Goal: Book appointment/travel/reservation

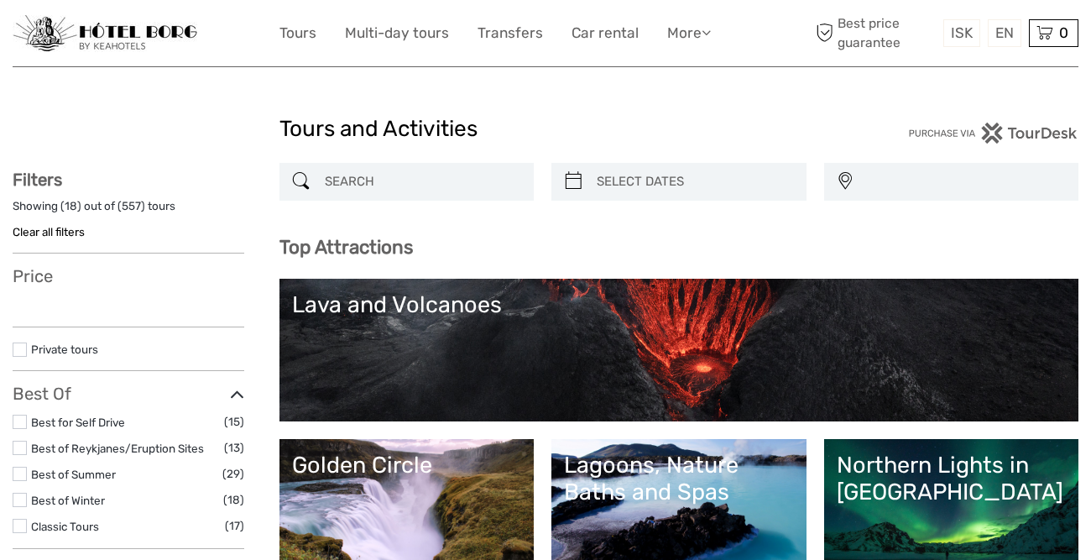
select select
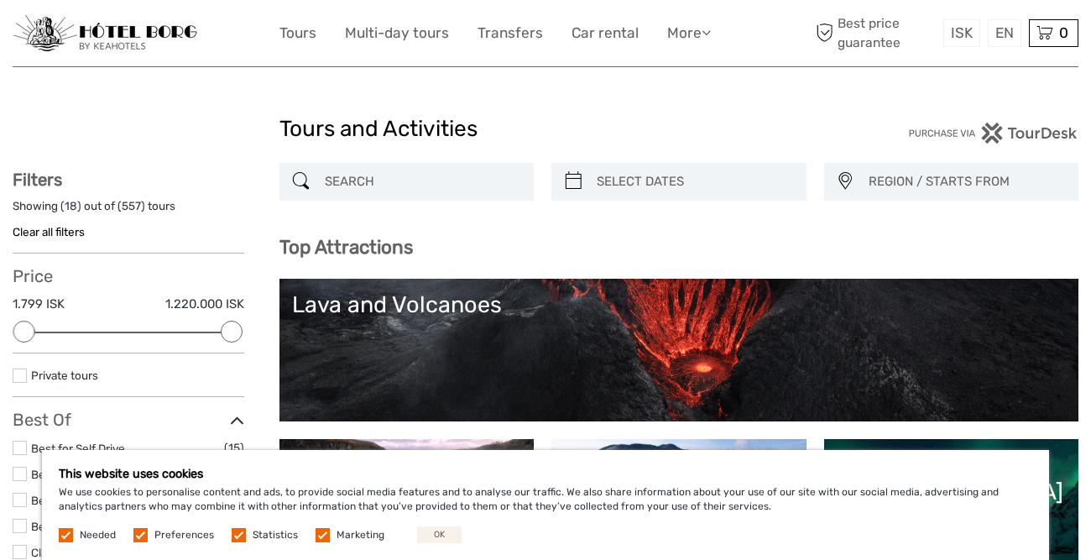
click at [432, 534] on button "OK" at bounding box center [439, 534] width 44 height 17
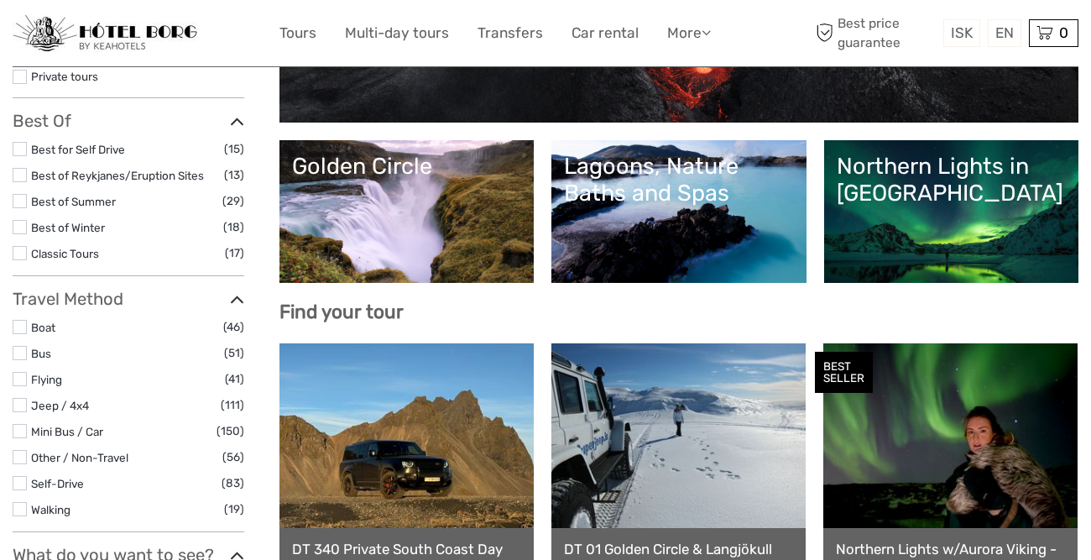
scroll to position [307, 0]
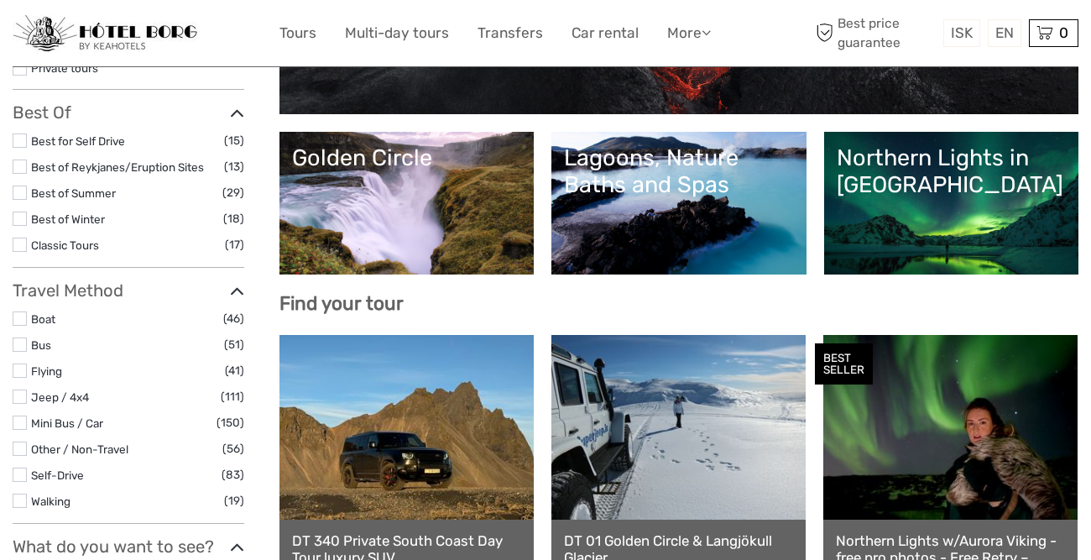
click at [415, 163] on div "Golden Circle" at bounding box center [407, 157] width 230 height 27
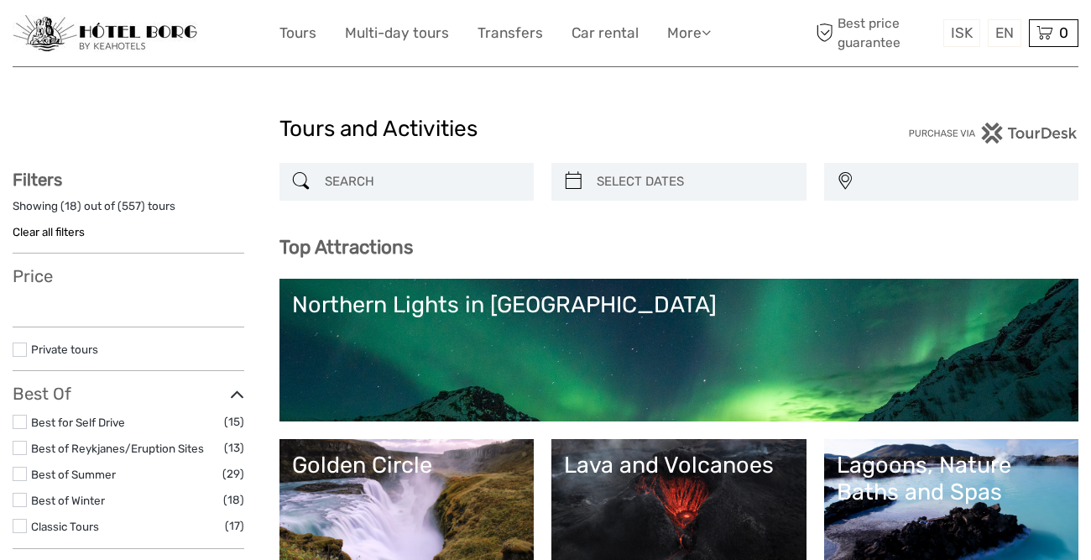
select select
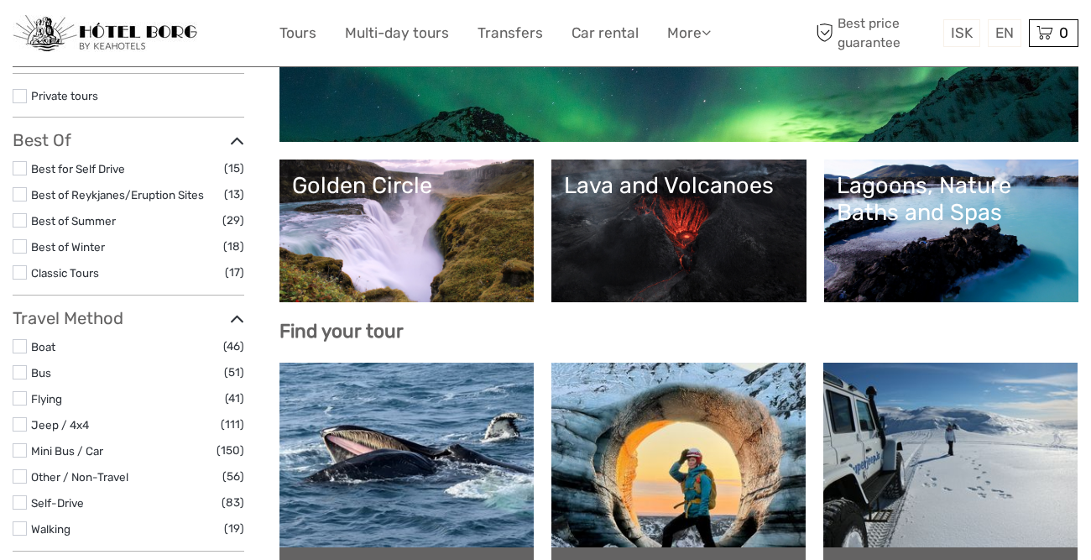
scroll to position [282, 0]
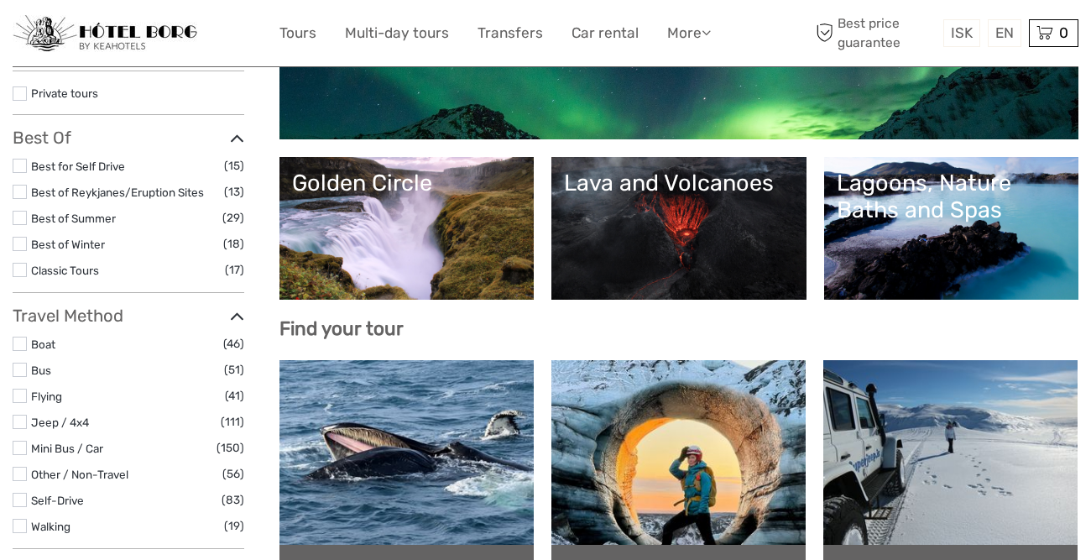
click at [931, 248] on link "Lagoons, Nature Baths and Spas" at bounding box center [952, 227] width 230 height 117
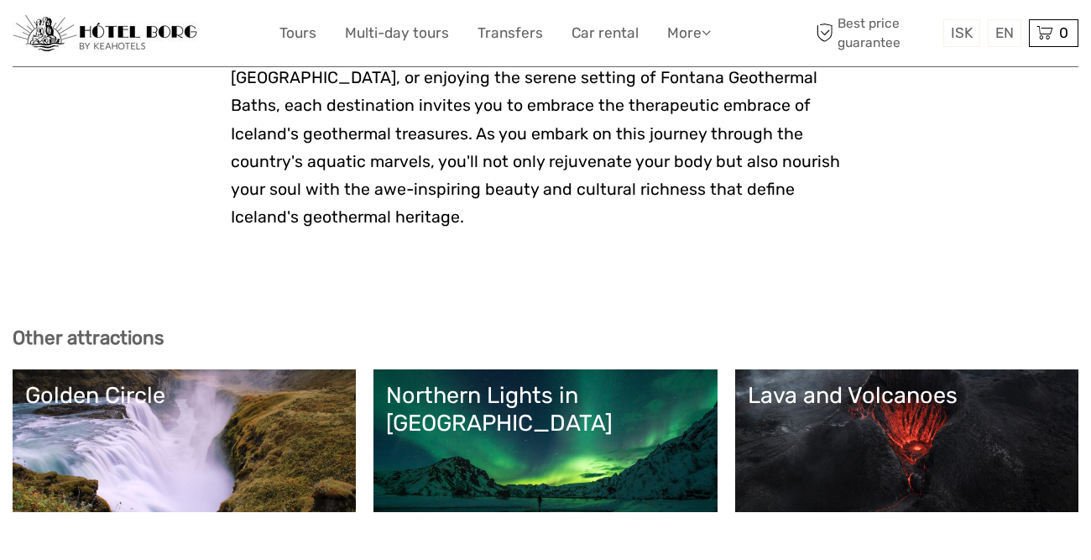
scroll to position [4446, 0]
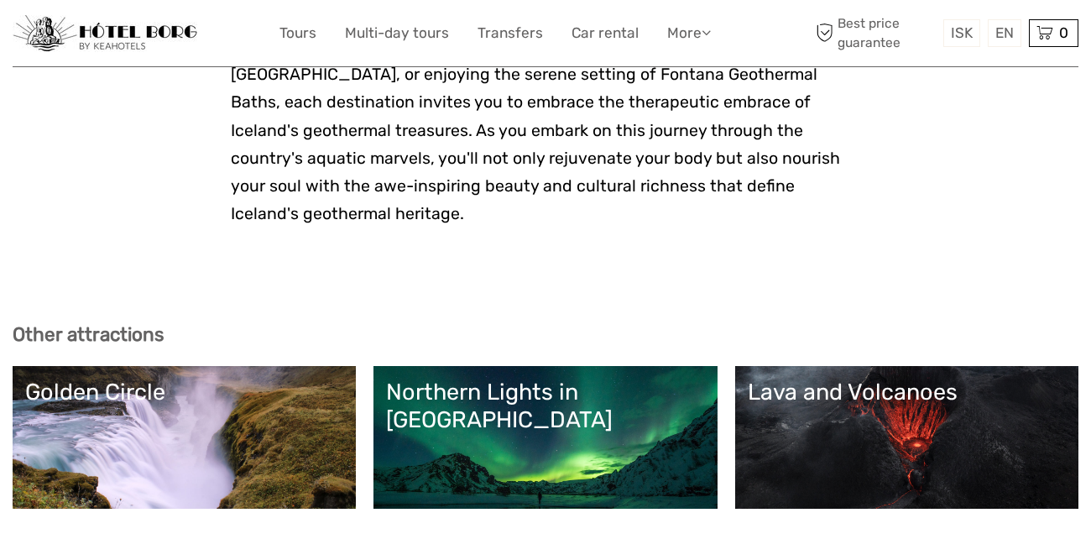
click at [157, 378] on link "Golden Circle" at bounding box center [184, 436] width 318 height 117
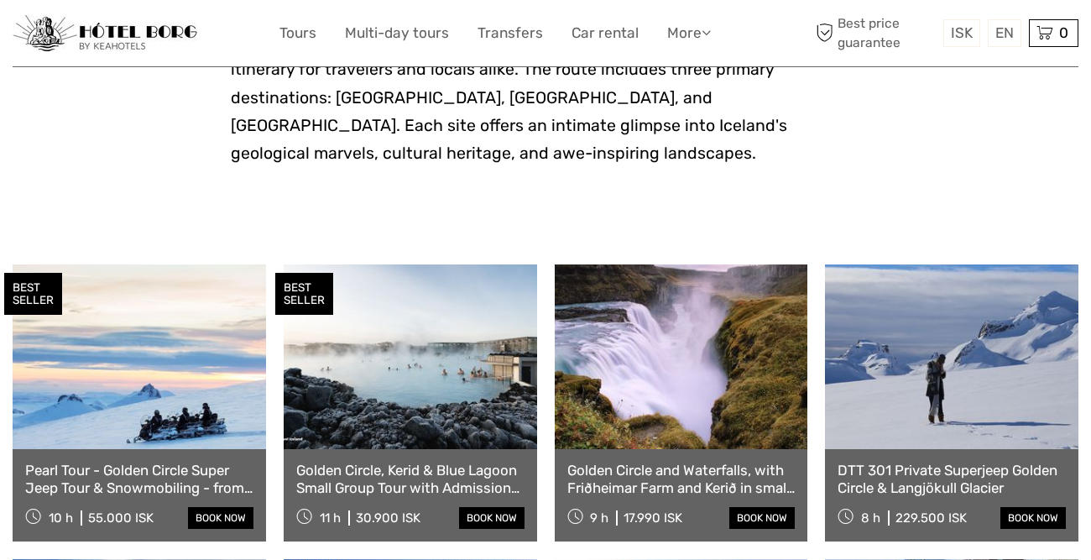
scroll to position [703, 0]
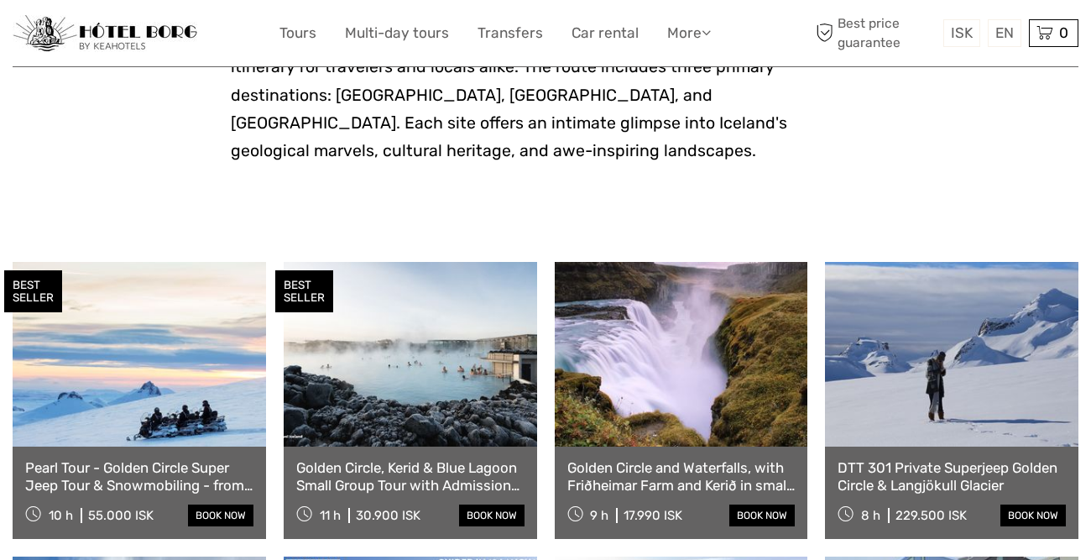
click at [431, 459] on link "Golden Circle, Kerid & Blue Lagoon Small Group Tour with Admission Ticket" at bounding box center [410, 476] width 228 height 34
click at [673, 381] on link at bounding box center [681, 354] width 253 height 185
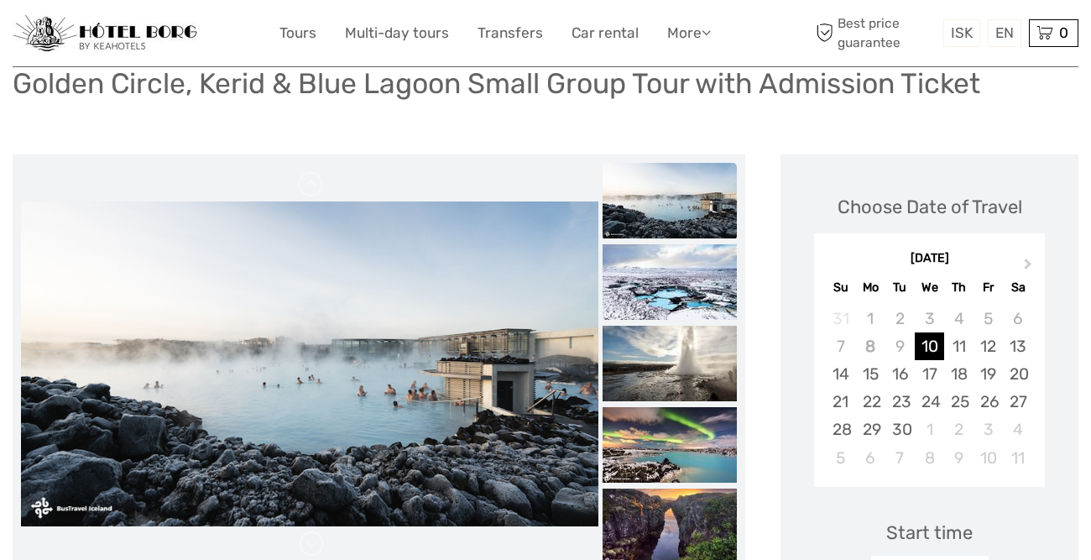
scroll to position [134, 0]
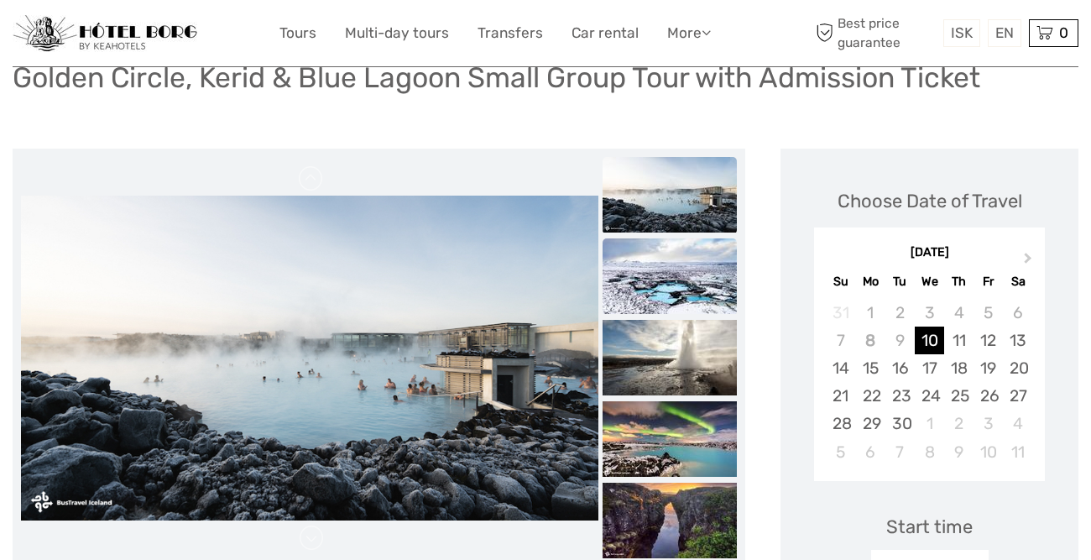
click at [674, 284] on img at bounding box center [669, 276] width 134 height 76
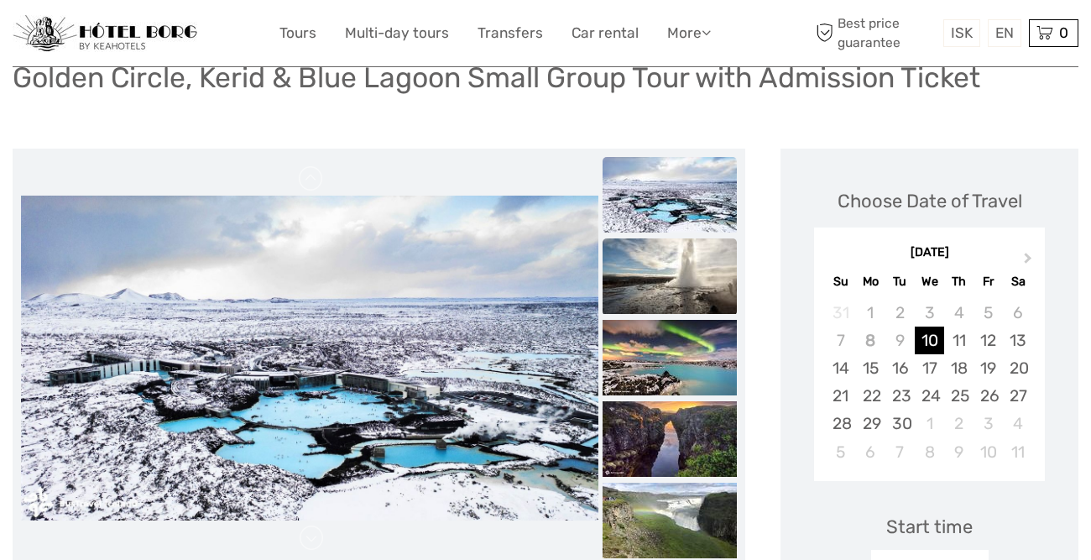
click at [679, 269] on img at bounding box center [669, 276] width 134 height 76
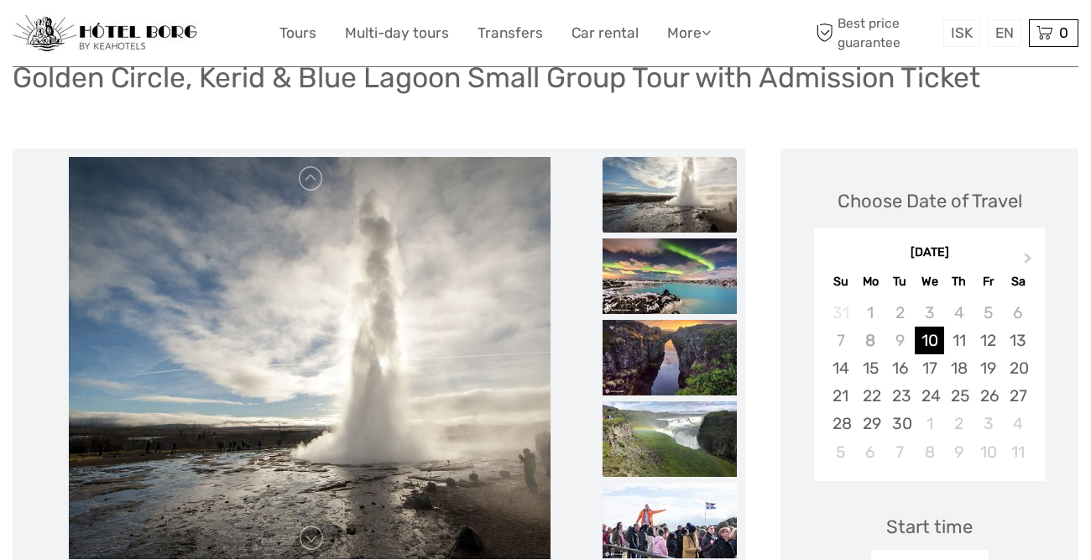
click at [679, 269] on img at bounding box center [669, 276] width 134 height 76
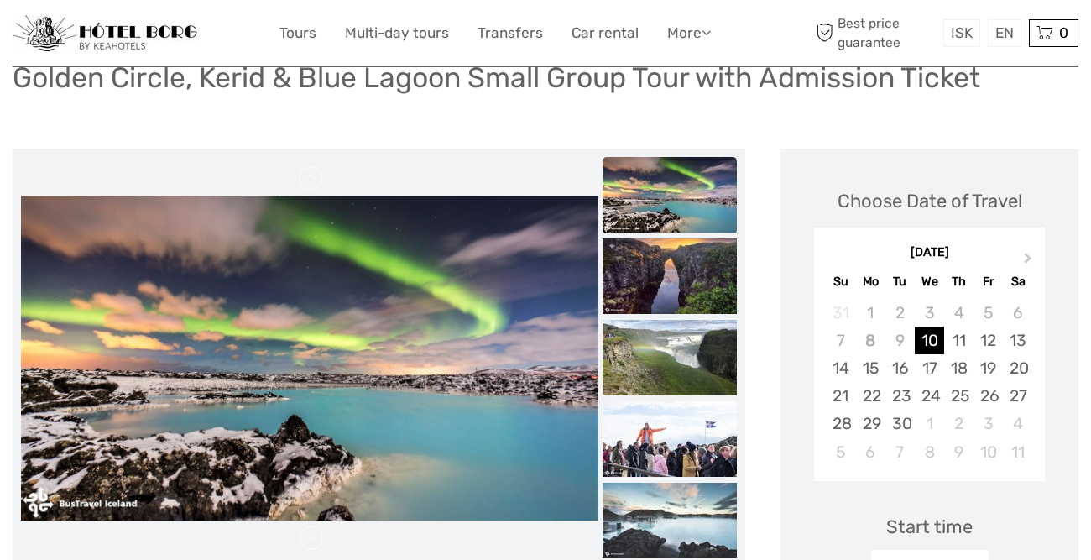
click at [679, 269] on img at bounding box center [669, 276] width 134 height 76
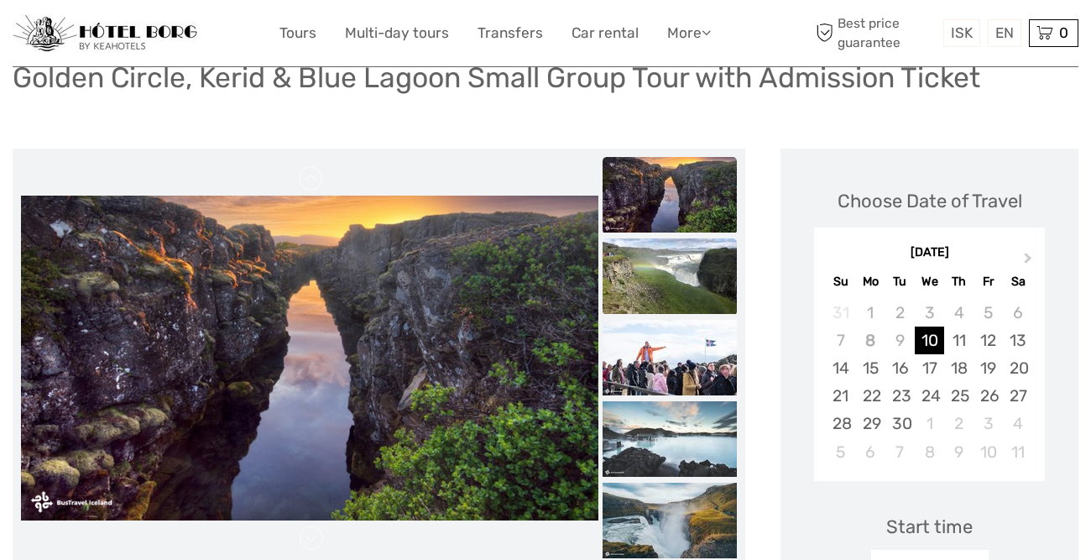
click at [679, 269] on img at bounding box center [669, 276] width 134 height 76
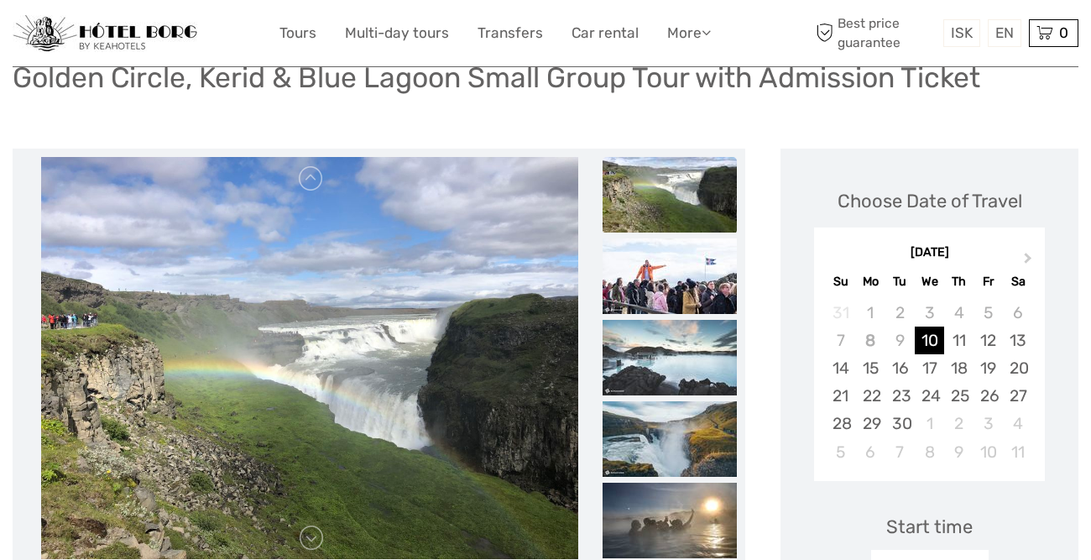
click at [679, 269] on img at bounding box center [669, 276] width 134 height 76
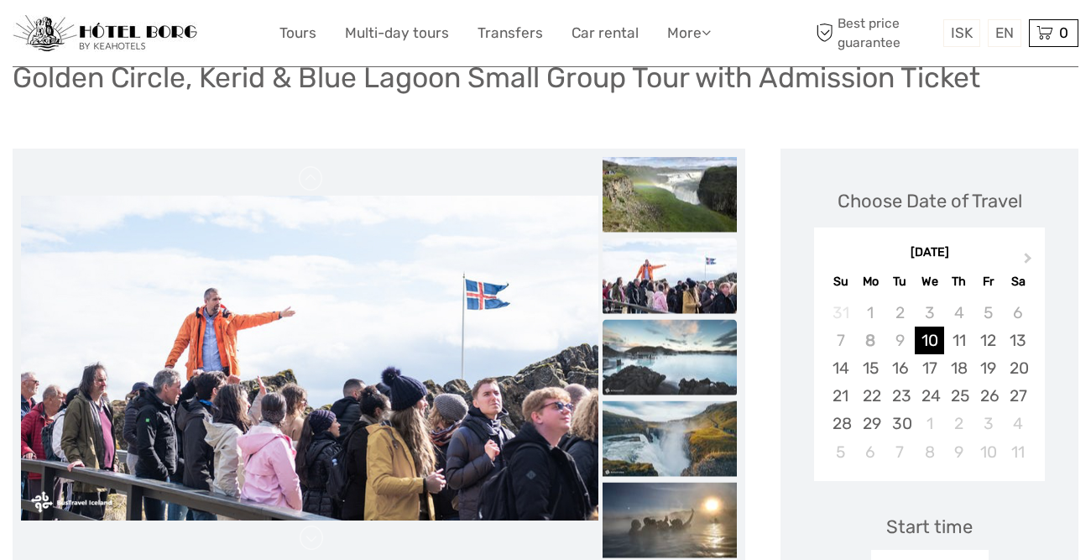
click at [680, 360] on img at bounding box center [669, 357] width 134 height 76
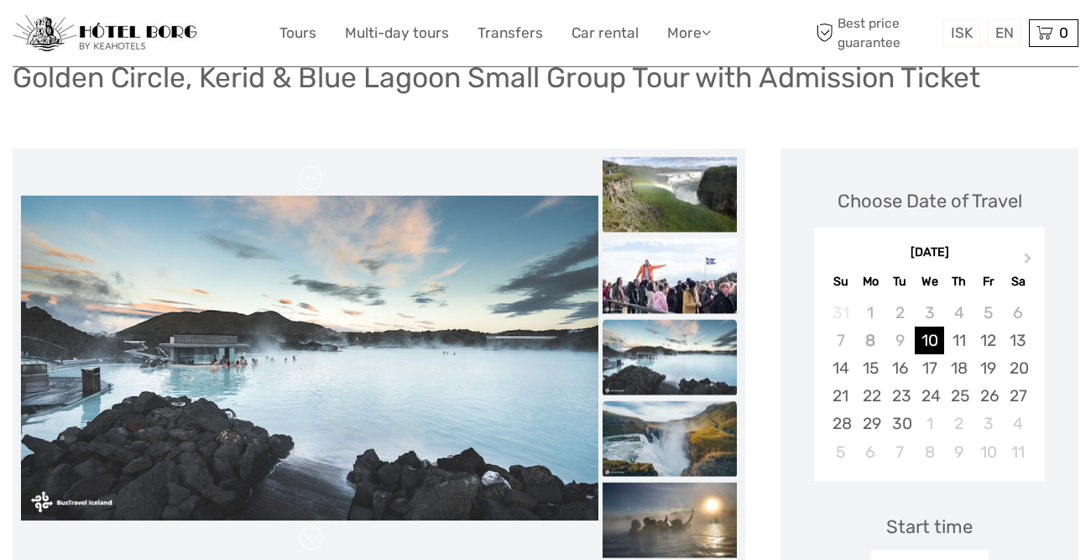
click at [679, 432] on img at bounding box center [669, 438] width 134 height 76
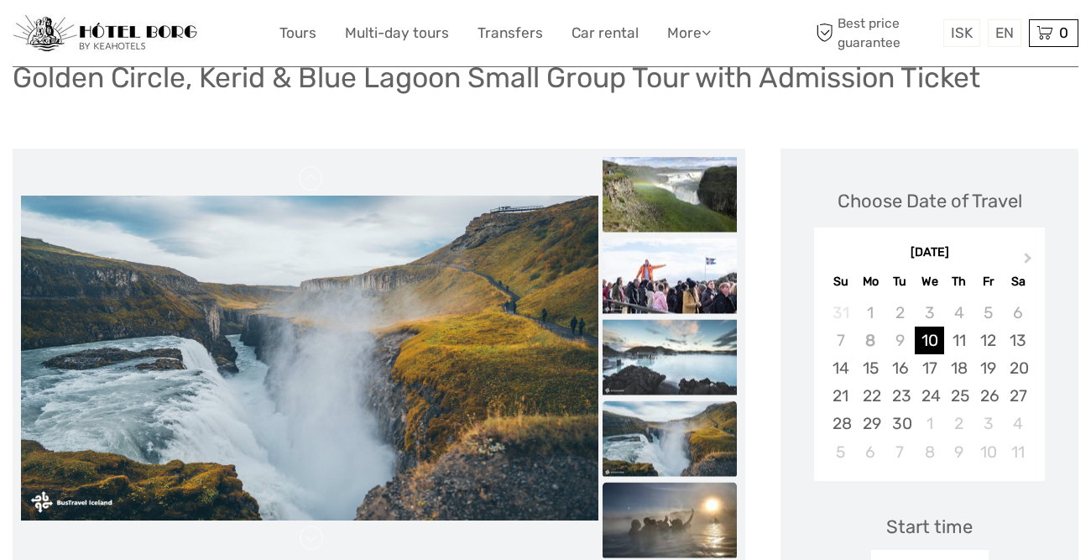
click at [689, 520] on img at bounding box center [669, 520] width 134 height 76
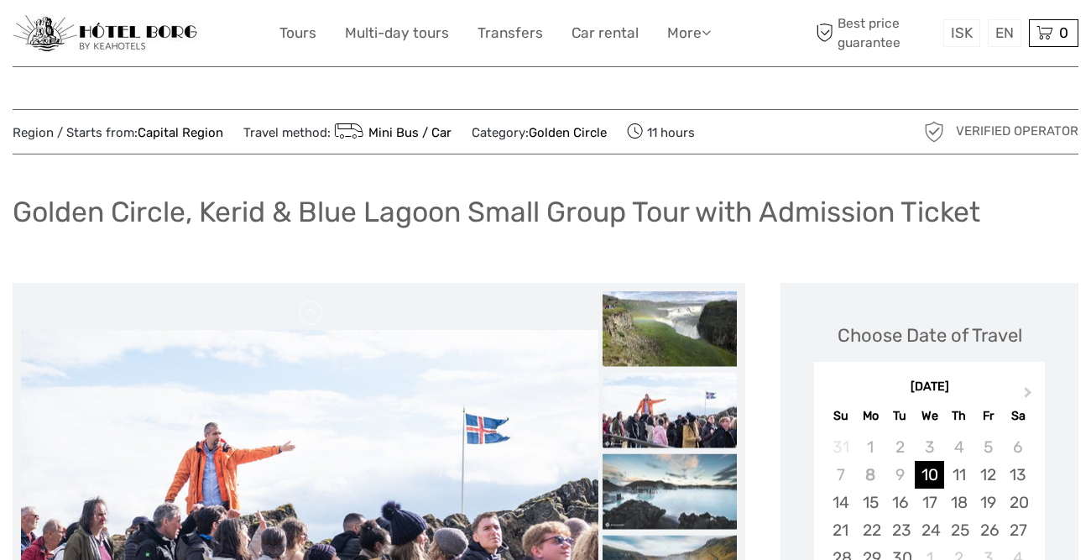
scroll to position [0, 0]
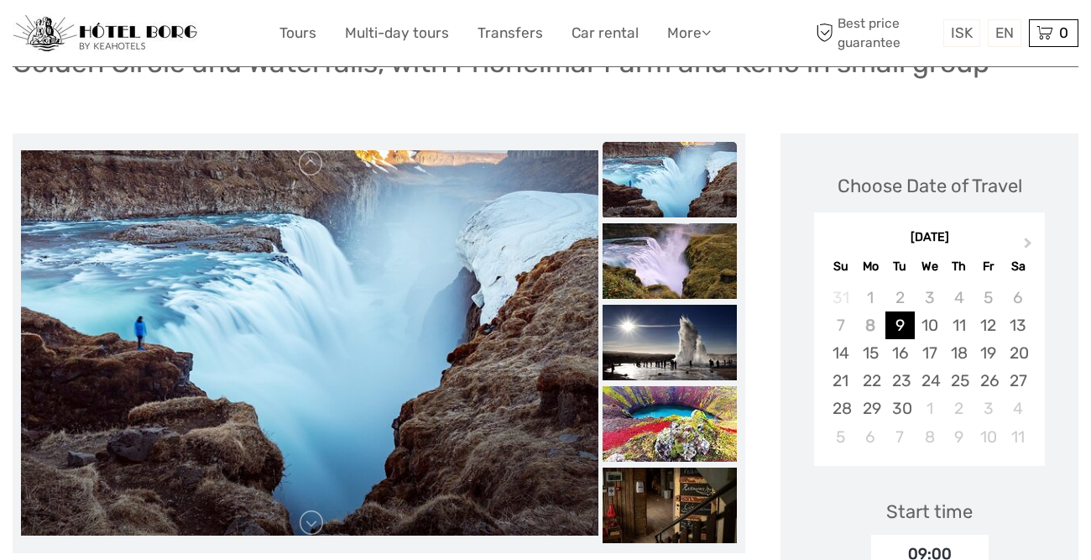
scroll to position [151, 0]
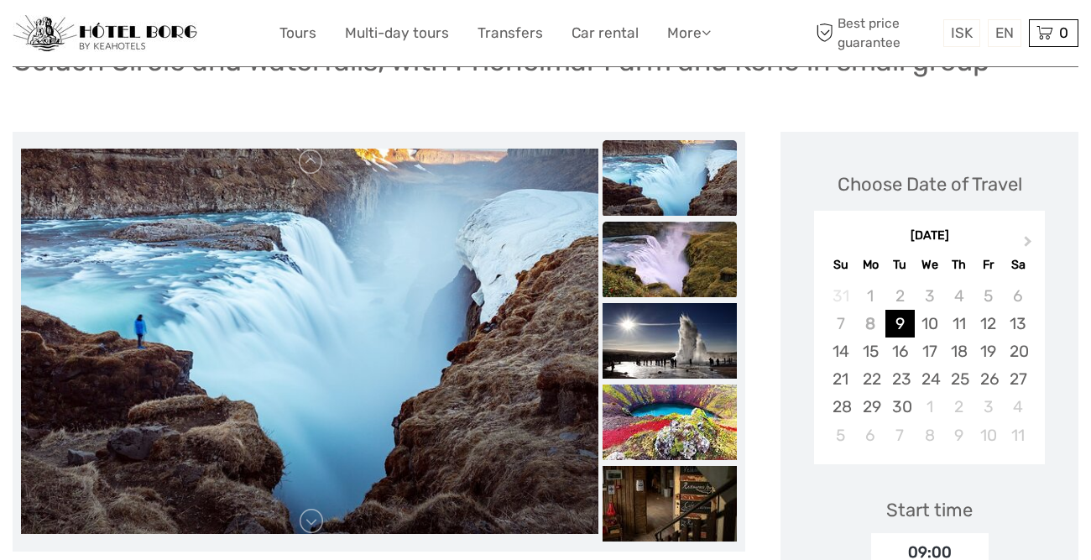
click at [673, 272] on img at bounding box center [669, 260] width 134 height 76
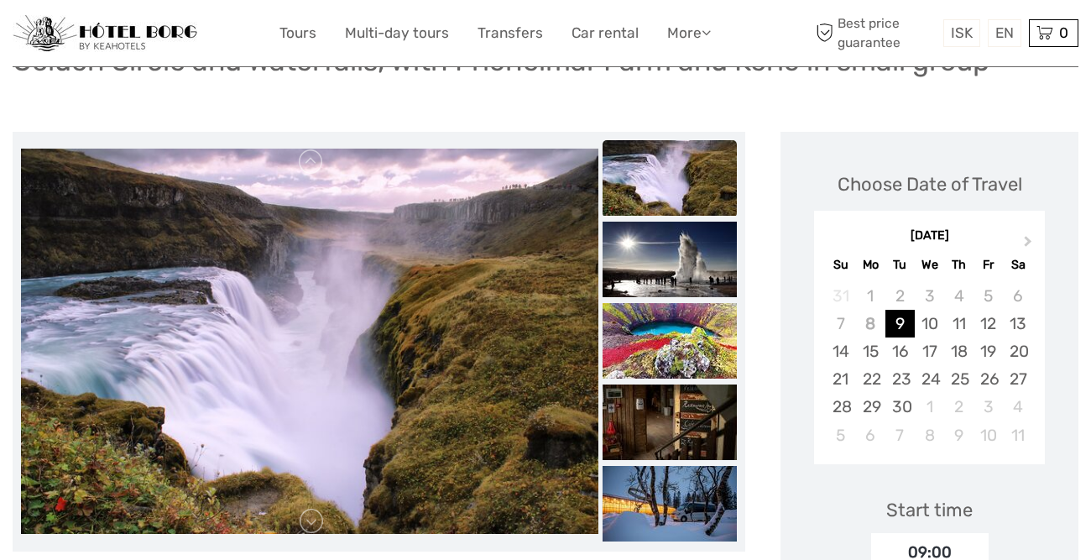
click at [673, 272] on img at bounding box center [669, 260] width 134 height 76
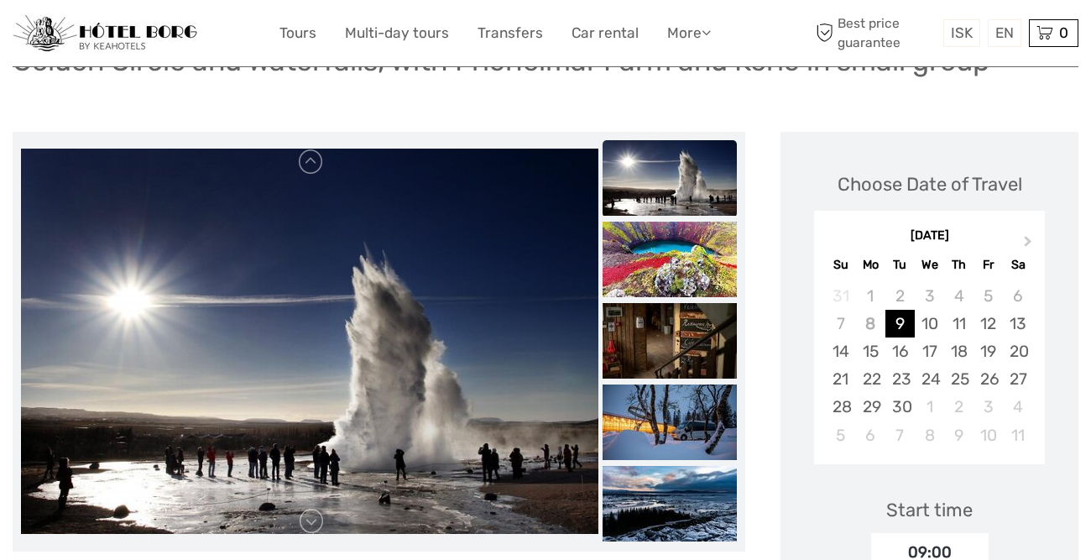
click at [673, 272] on img at bounding box center [669, 260] width 134 height 76
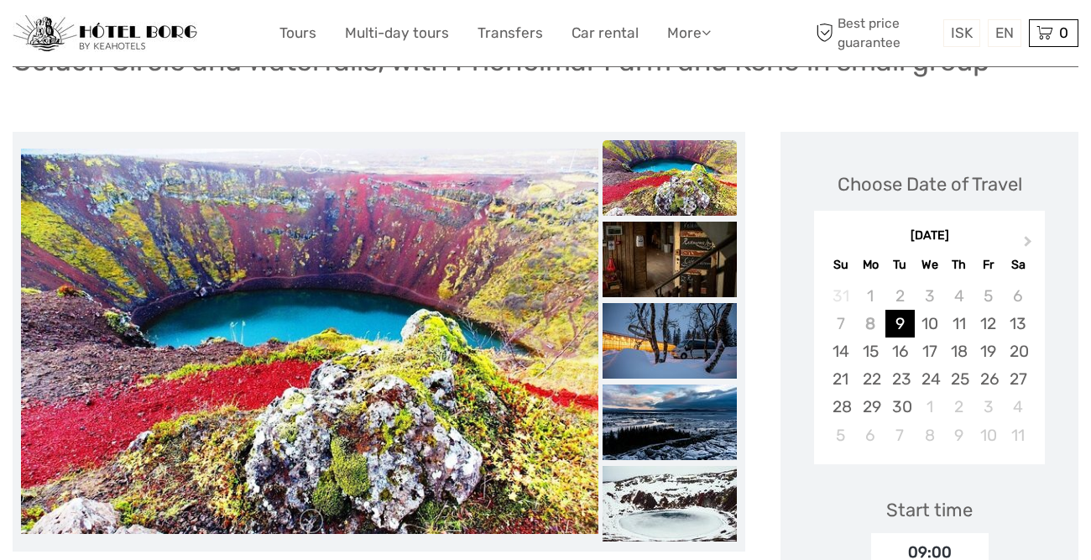
click at [673, 272] on img at bounding box center [669, 260] width 134 height 76
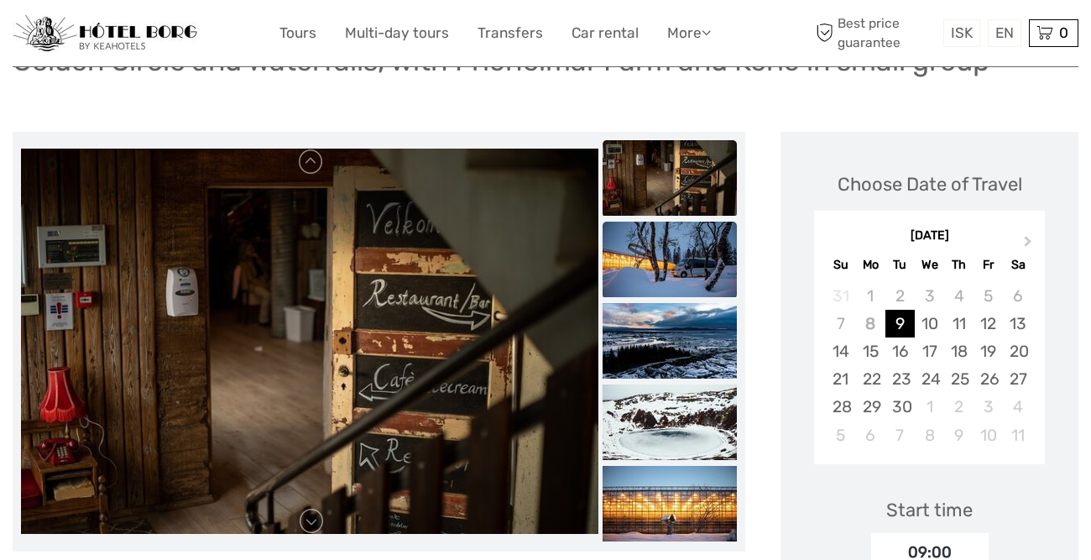
click at [675, 274] on img at bounding box center [669, 260] width 134 height 76
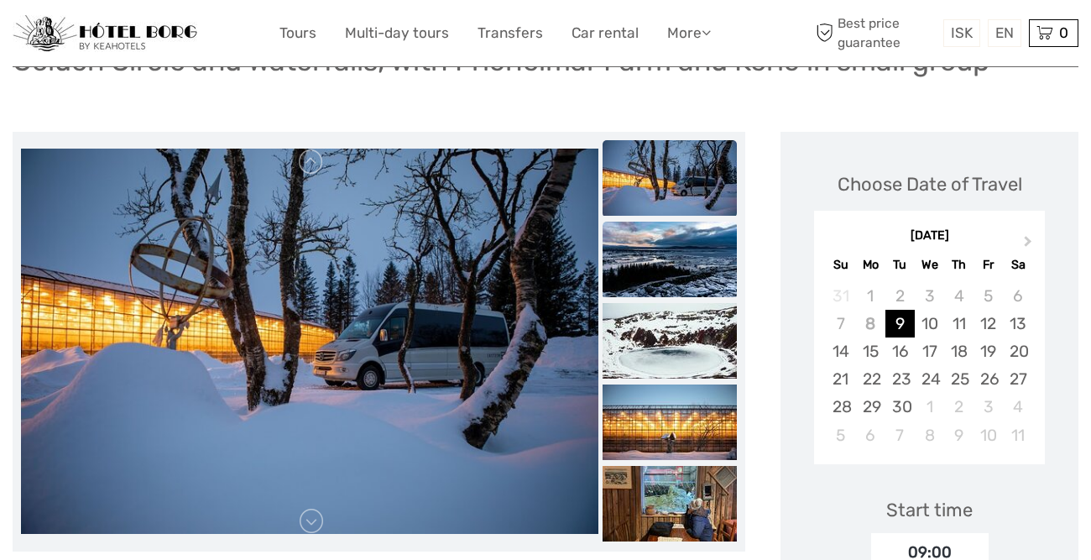
click at [675, 274] on img at bounding box center [669, 260] width 134 height 76
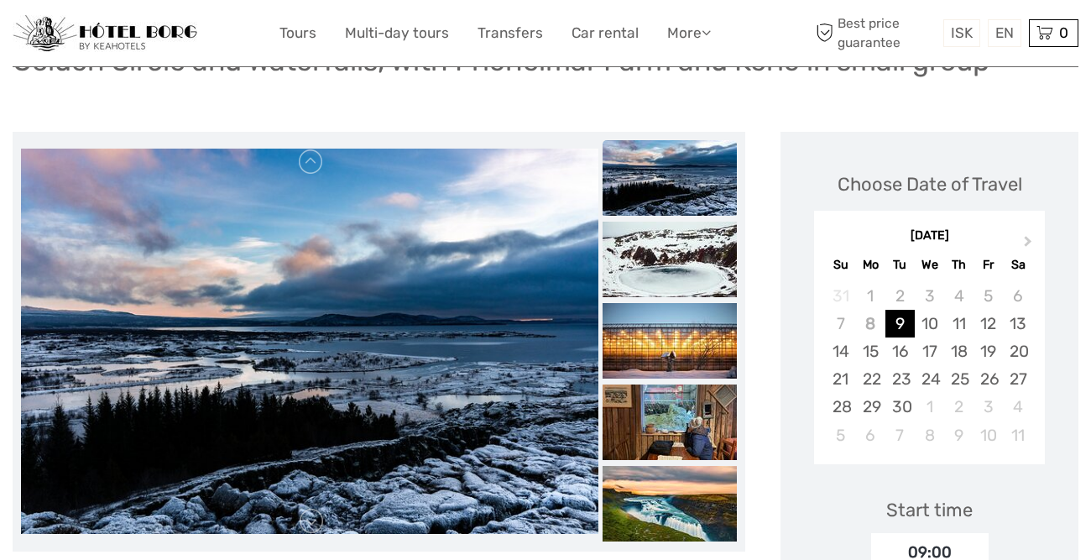
click at [675, 274] on img at bounding box center [669, 260] width 134 height 76
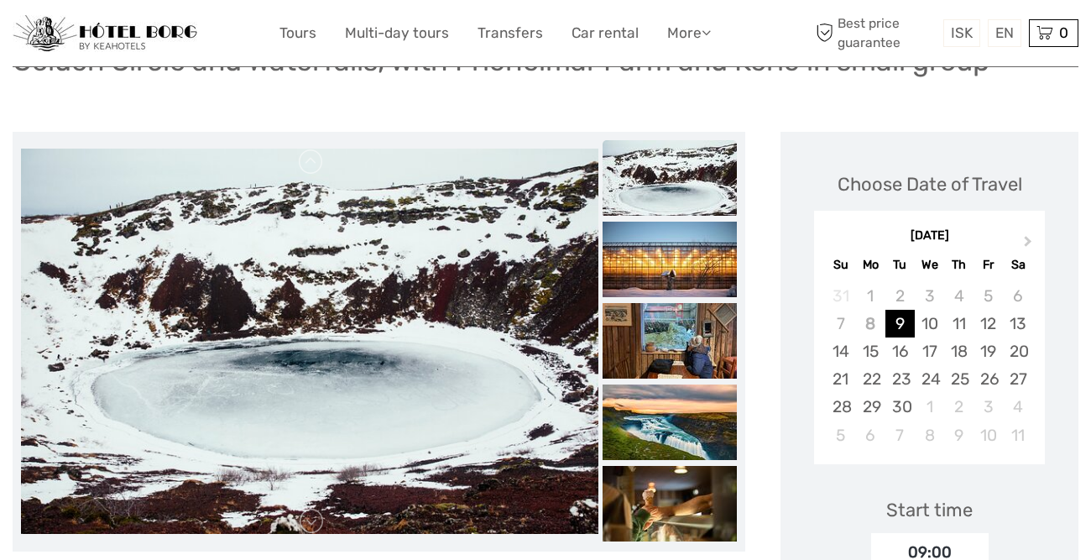
click at [675, 274] on img at bounding box center [669, 260] width 134 height 76
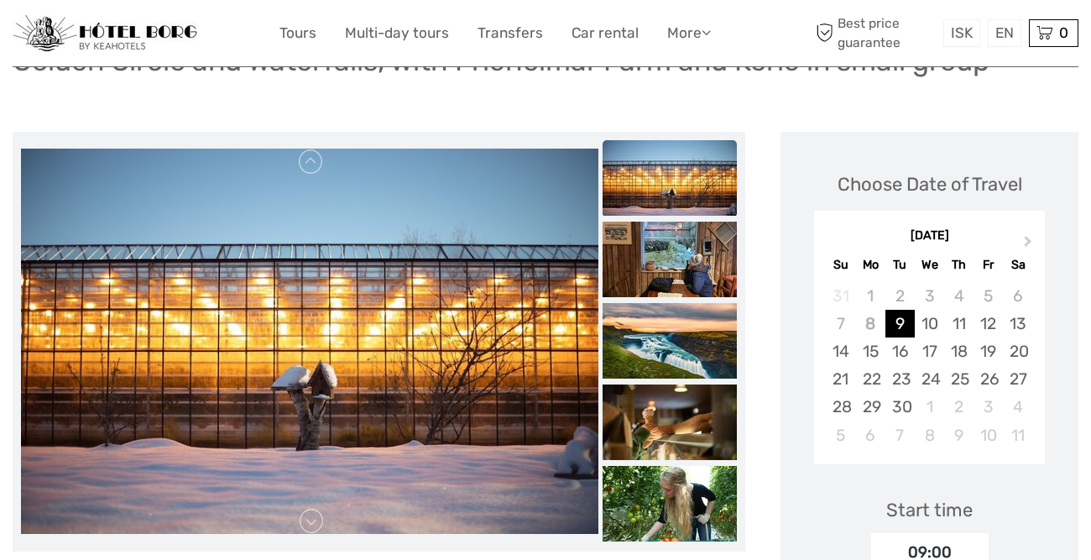
click at [675, 274] on img at bounding box center [669, 260] width 134 height 76
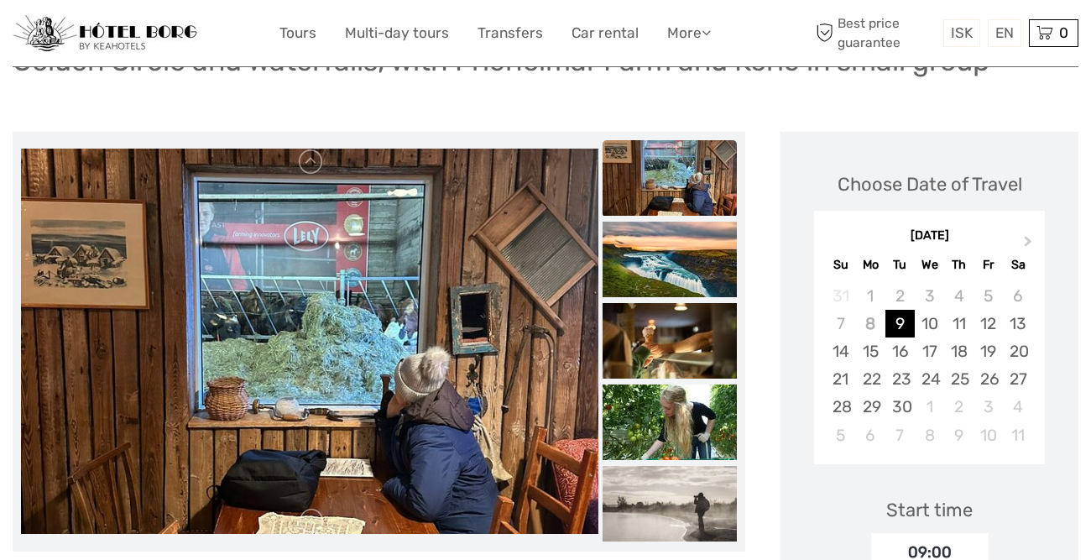
click at [675, 274] on img at bounding box center [669, 260] width 134 height 76
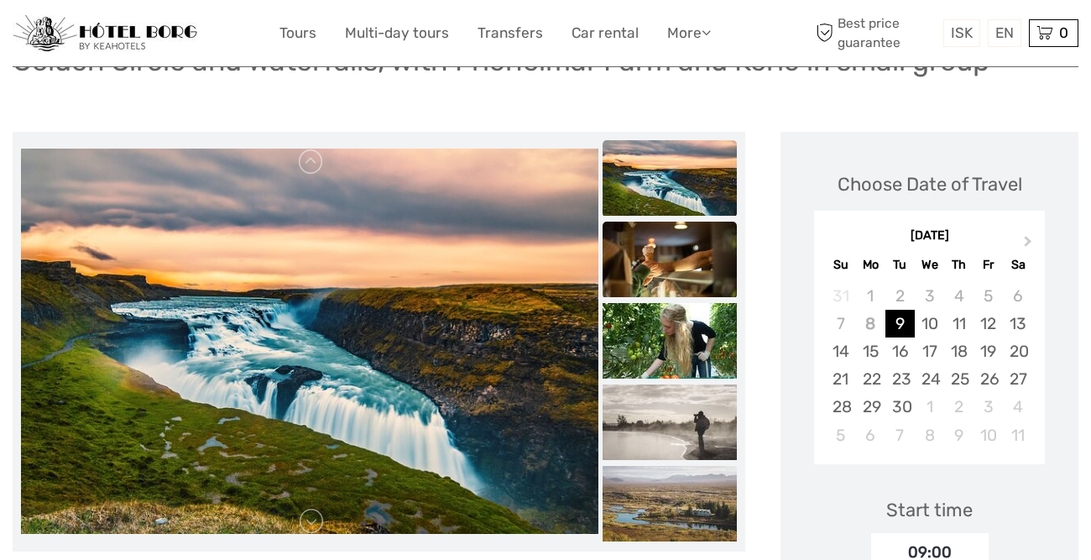
click at [675, 275] on img at bounding box center [669, 260] width 134 height 76
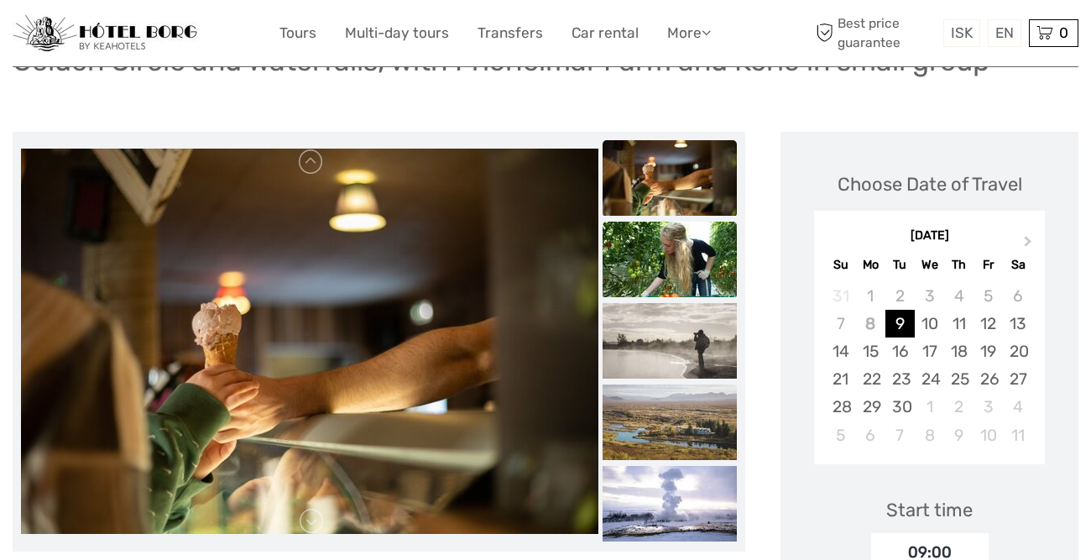
click at [675, 275] on img at bounding box center [669, 260] width 134 height 76
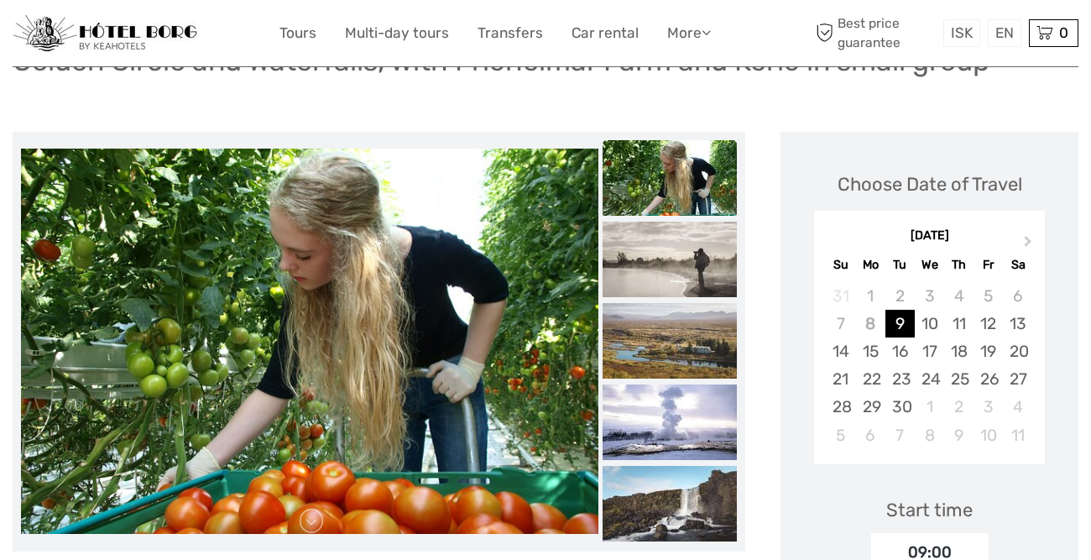
click at [675, 275] on img at bounding box center [669, 260] width 134 height 76
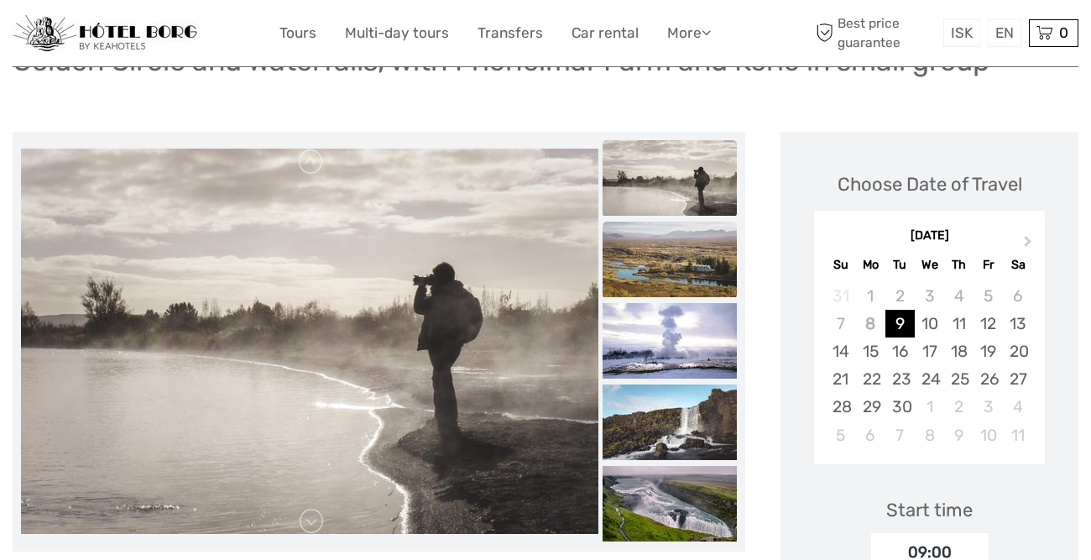
click at [675, 276] on img at bounding box center [669, 260] width 134 height 76
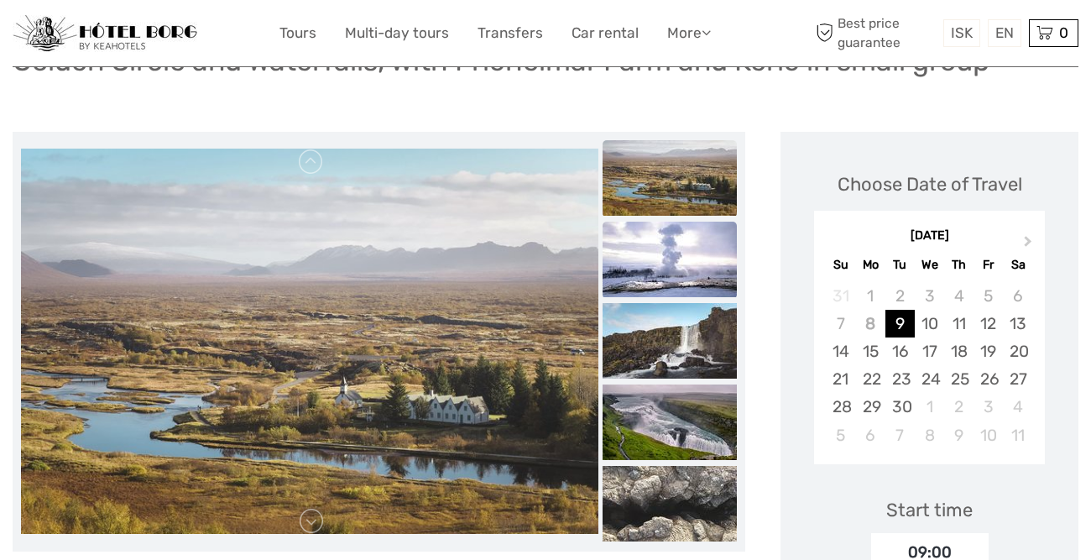
click at [675, 276] on img at bounding box center [669, 260] width 134 height 76
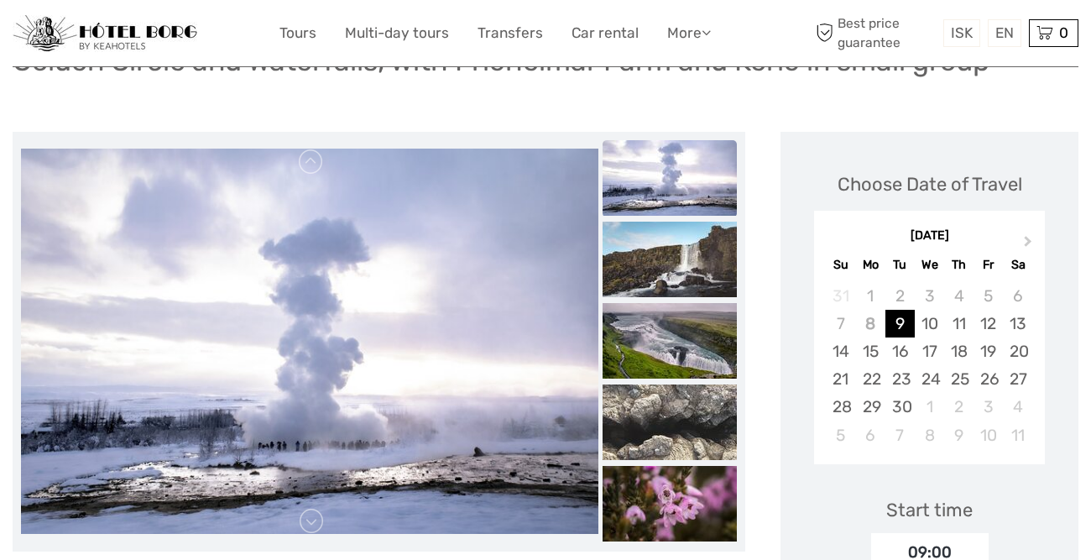
click at [675, 276] on img at bounding box center [669, 260] width 134 height 76
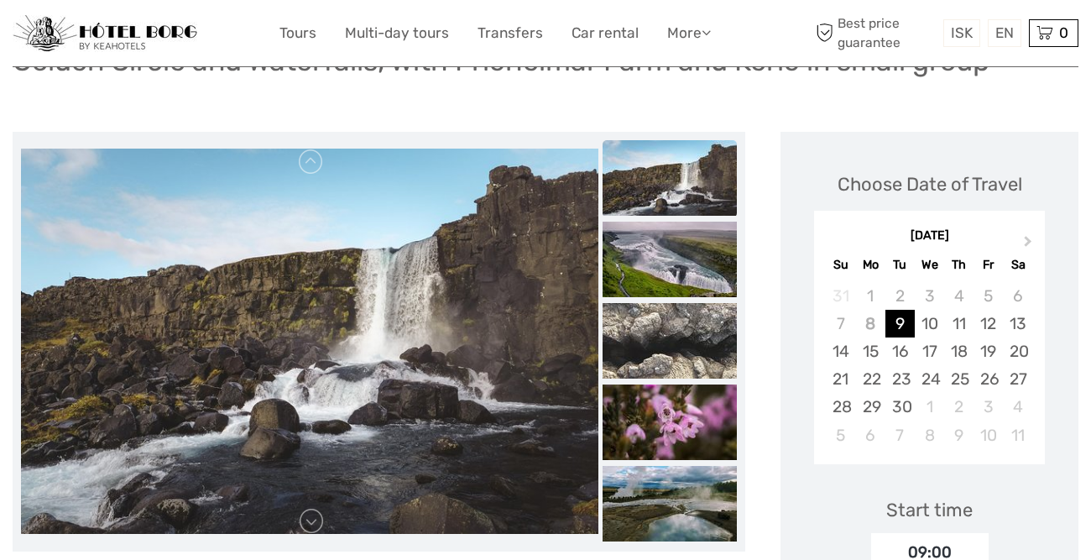
click at [675, 276] on img at bounding box center [669, 260] width 134 height 76
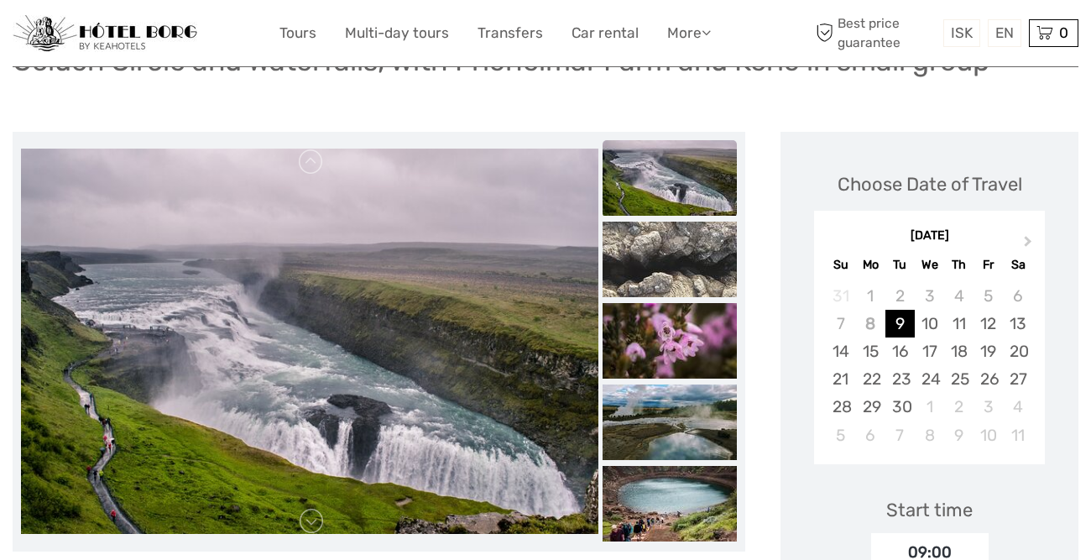
click at [675, 276] on img at bounding box center [669, 260] width 134 height 76
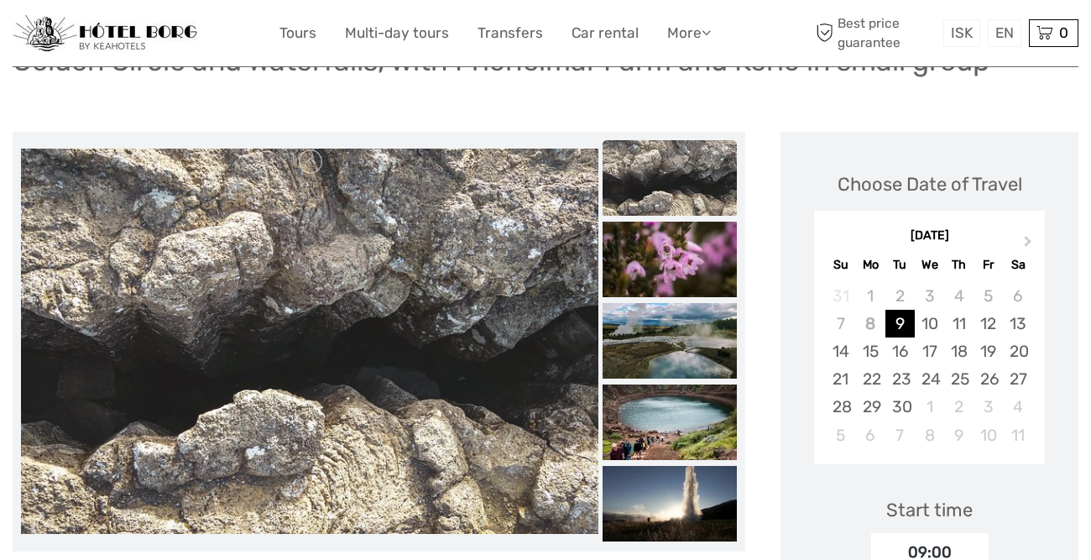
click at [675, 276] on img at bounding box center [669, 260] width 134 height 76
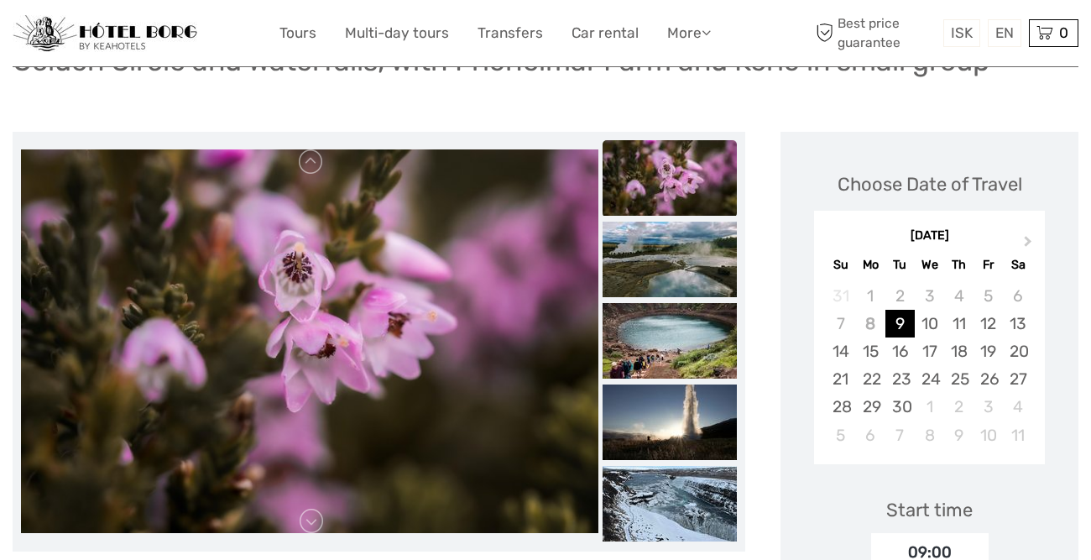
click at [675, 276] on img at bounding box center [669, 260] width 134 height 76
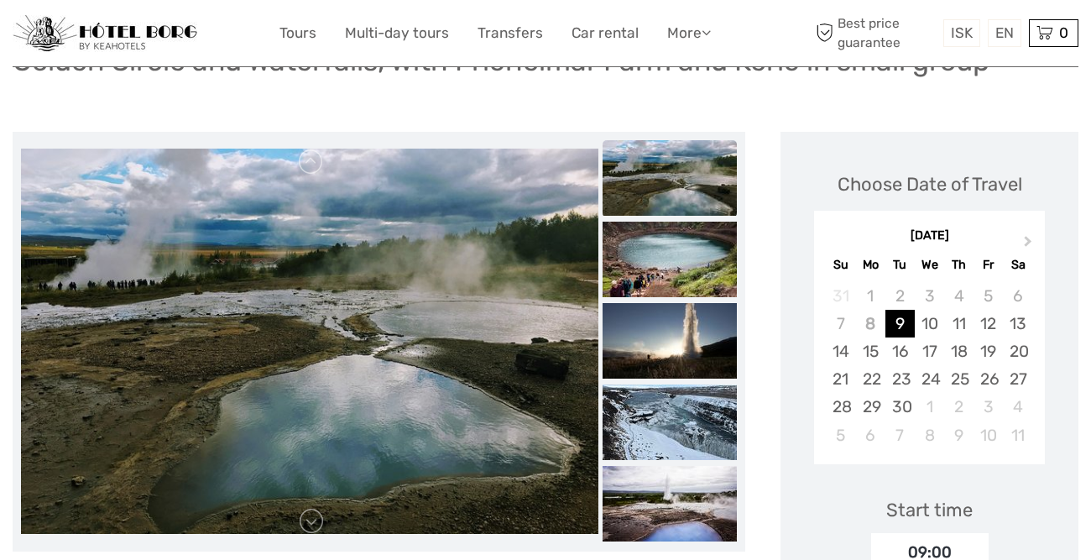
click at [675, 276] on img at bounding box center [669, 260] width 134 height 76
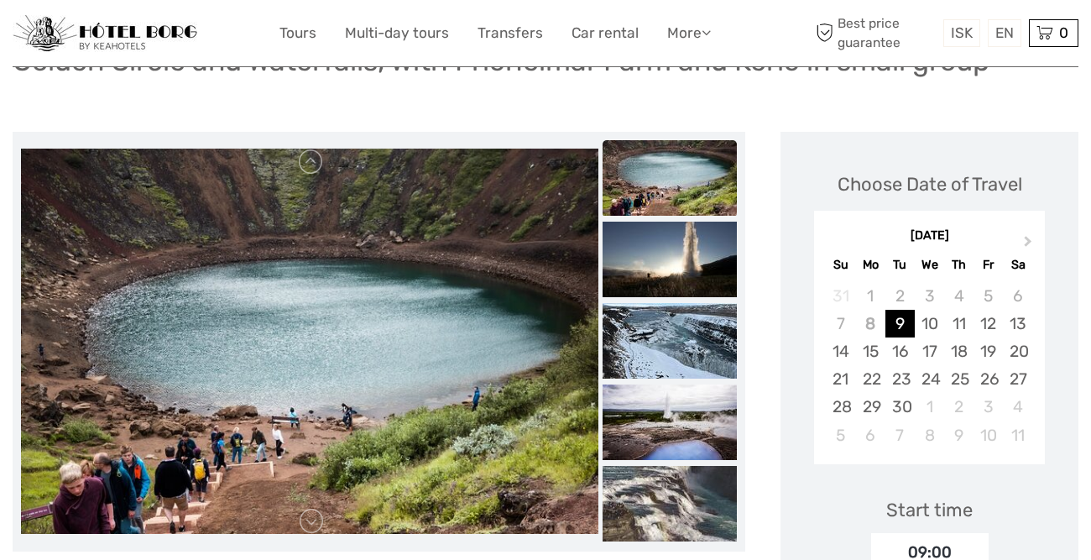
click at [675, 276] on img at bounding box center [669, 260] width 134 height 76
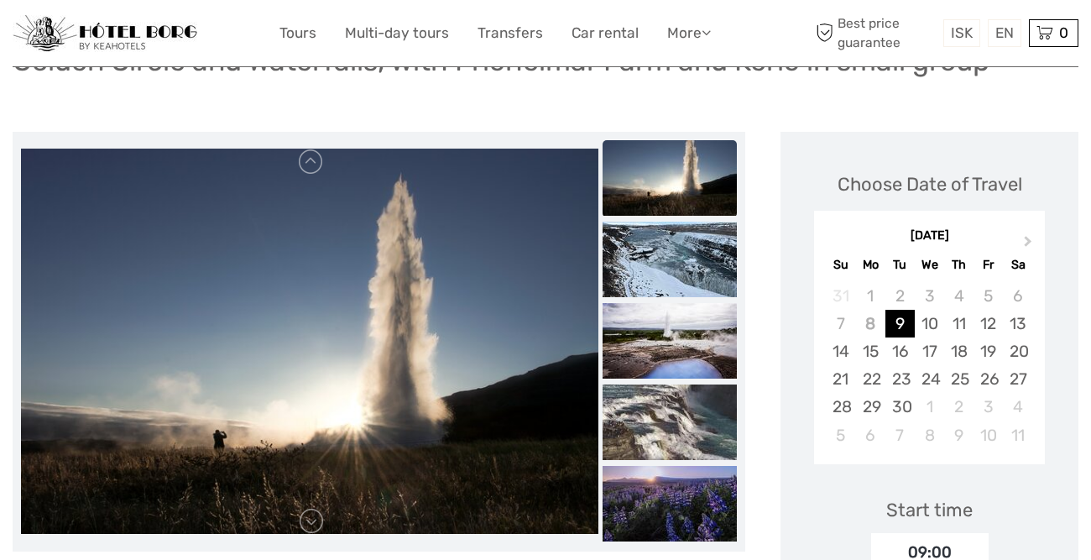
click at [675, 276] on img at bounding box center [669, 260] width 134 height 76
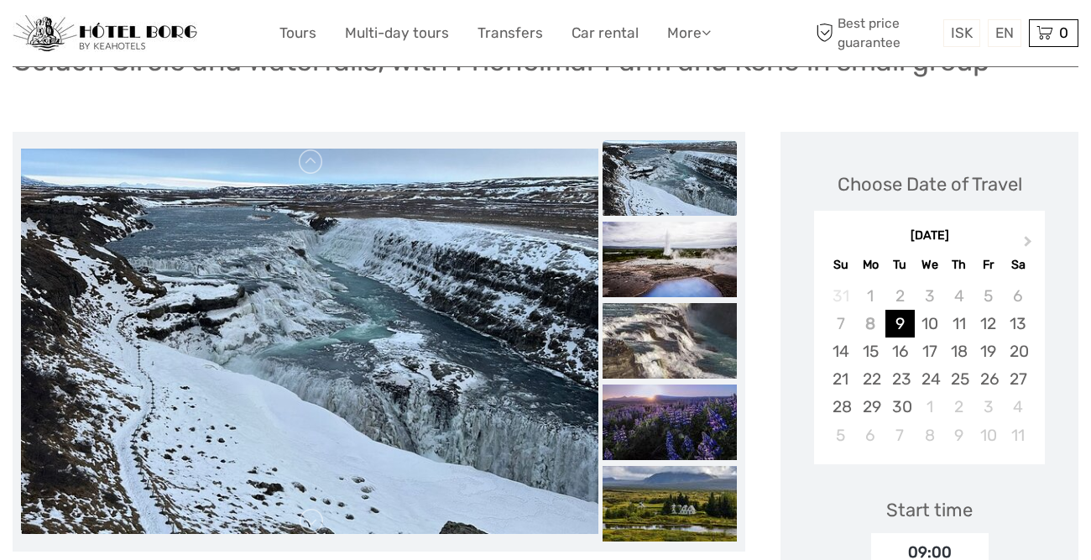
click at [675, 276] on img at bounding box center [669, 260] width 134 height 76
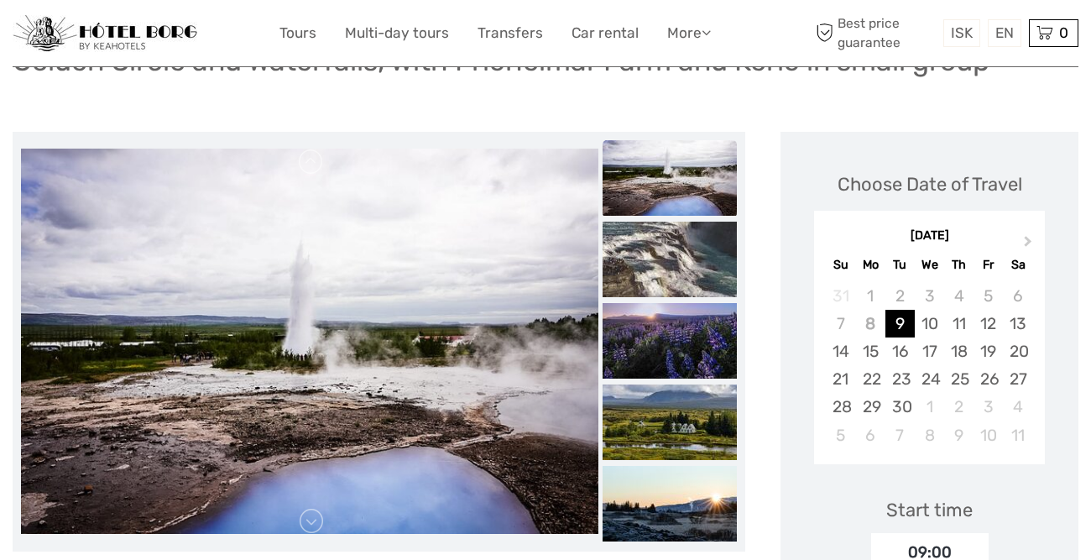
click at [675, 276] on img at bounding box center [669, 260] width 134 height 76
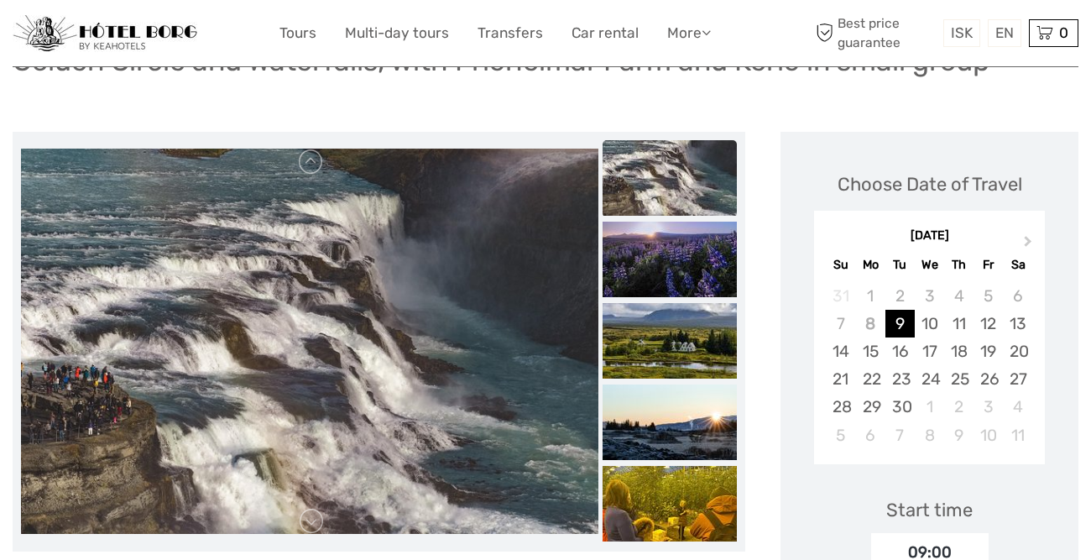
click at [675, 276] on img at bounding box center [669, 260] width 134 height 76
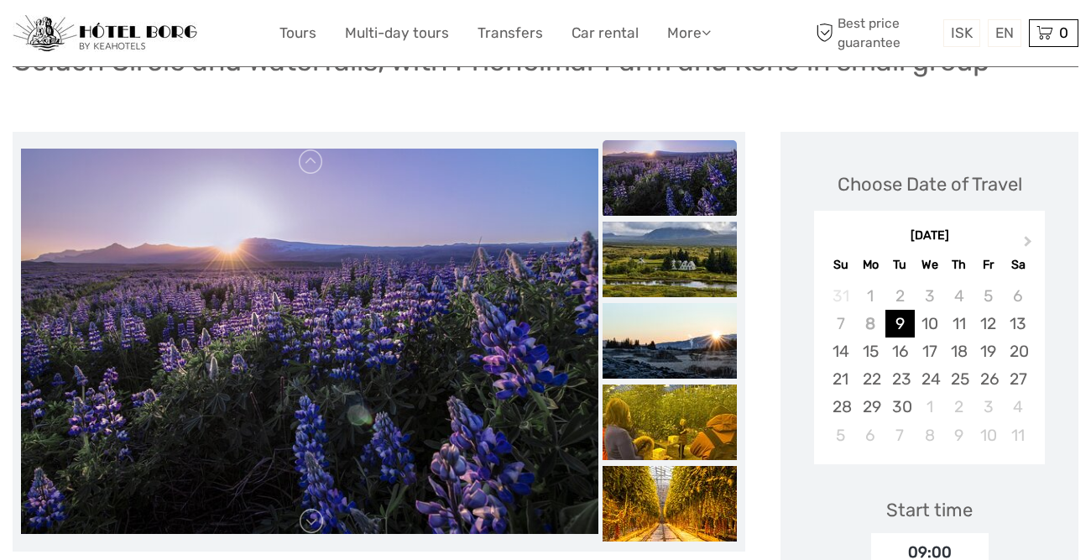
click at [675, 276] on img at bounding box center [669, 260] width 134 height 76
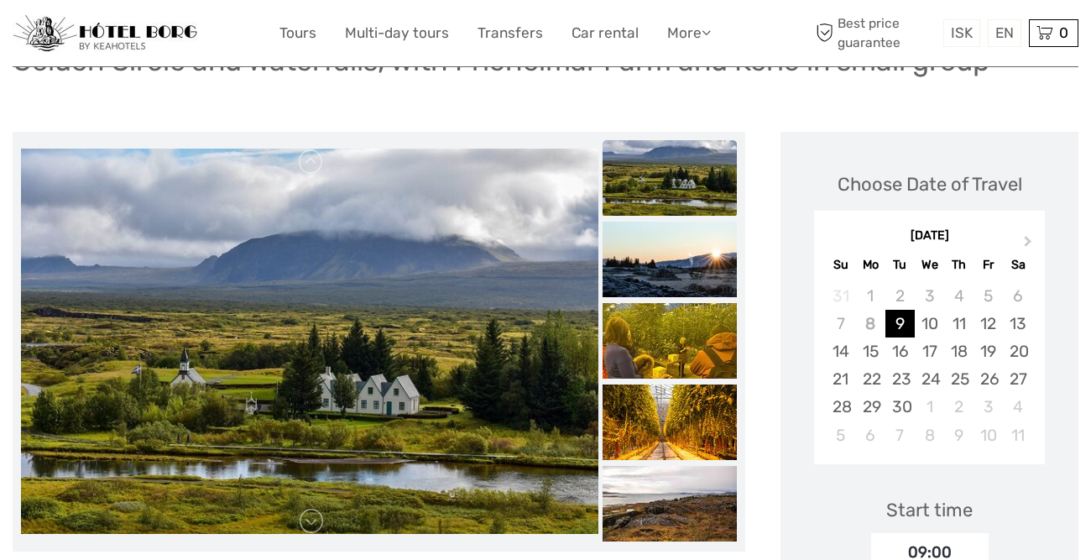
click at [675, 276] on img at bounding box center [669, 260] width 134 height 76
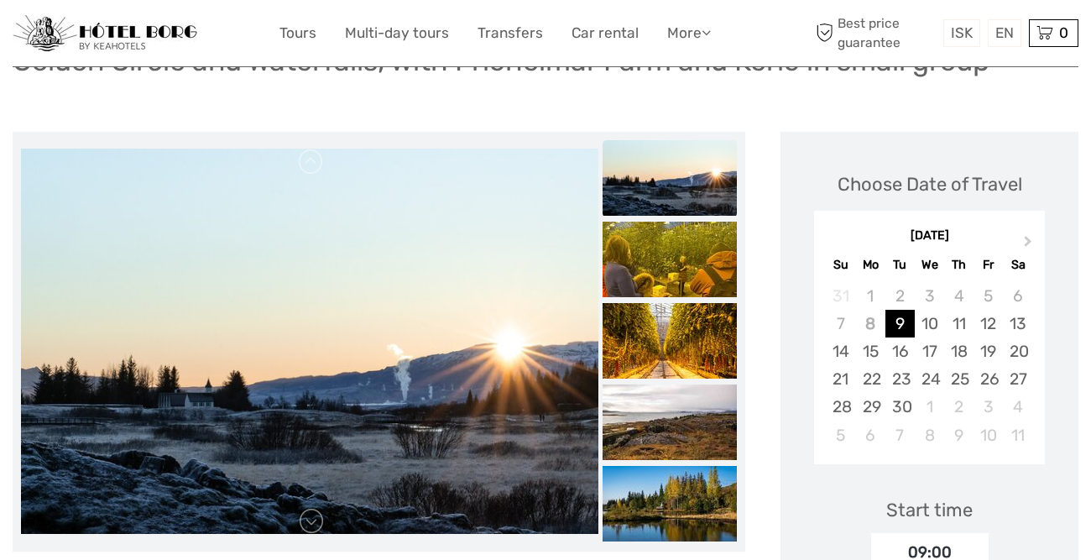
click at [675, 276] on img at bounding box center [669, 260] width 134 height 76
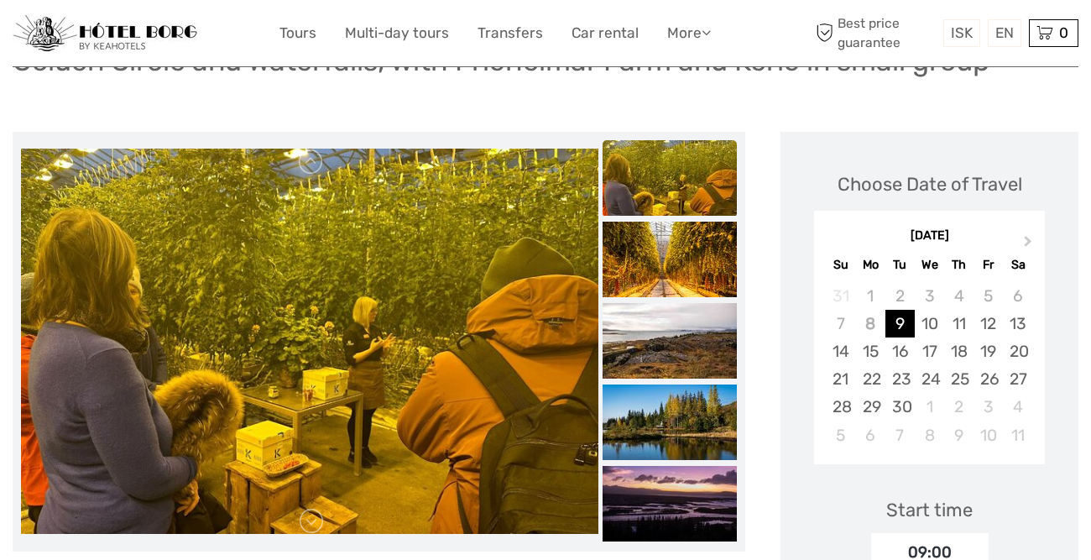
click at [675, 276] on img at bounding box center [669, 260] width 134 height 76
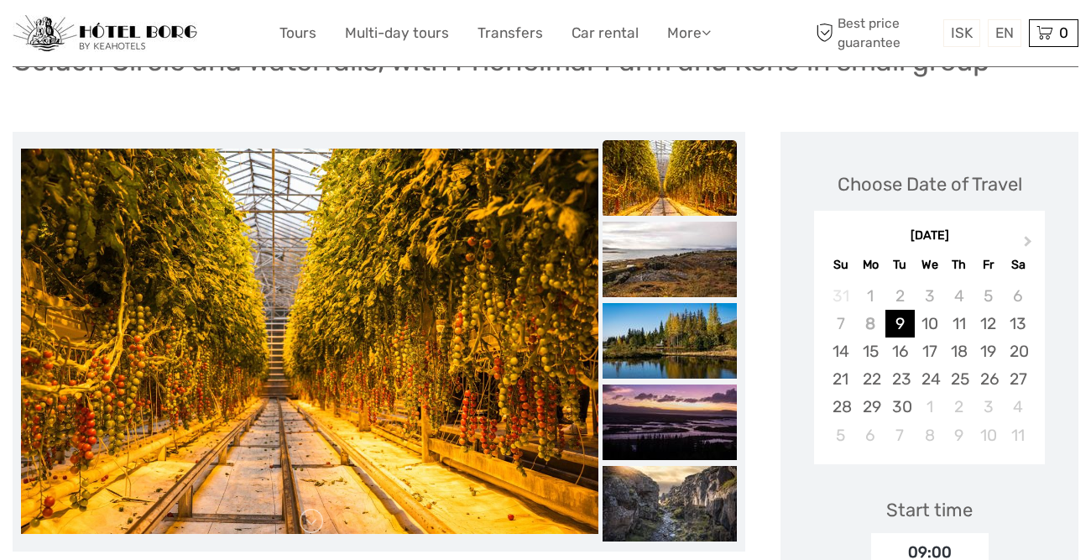
click at [675, 276] on img at bounding box center [669, 260] width 134 height 76
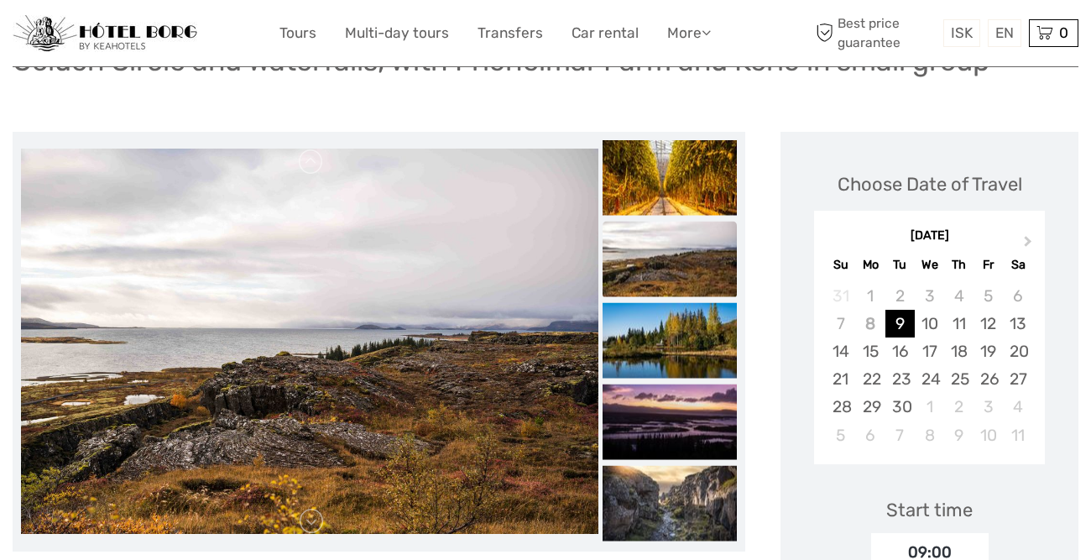
click at [675, 276] on img at bounding box center [669, 259] width 134 height 76
click at [678, 329] on img at bounding box center [669, 340] width 134 height 76
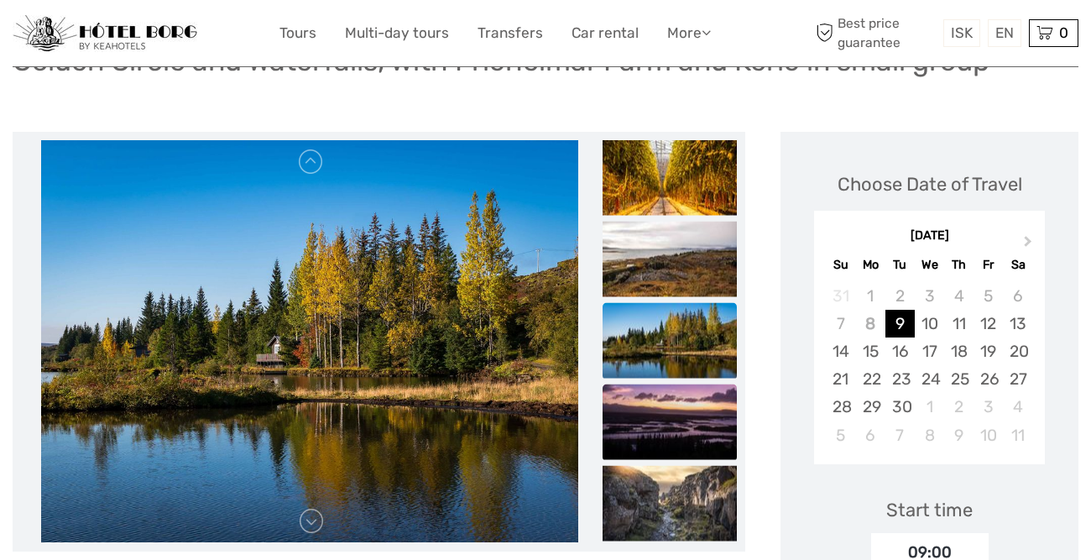
click at [685, 406] on img at bounding box center [669, 421] width 134 height 76
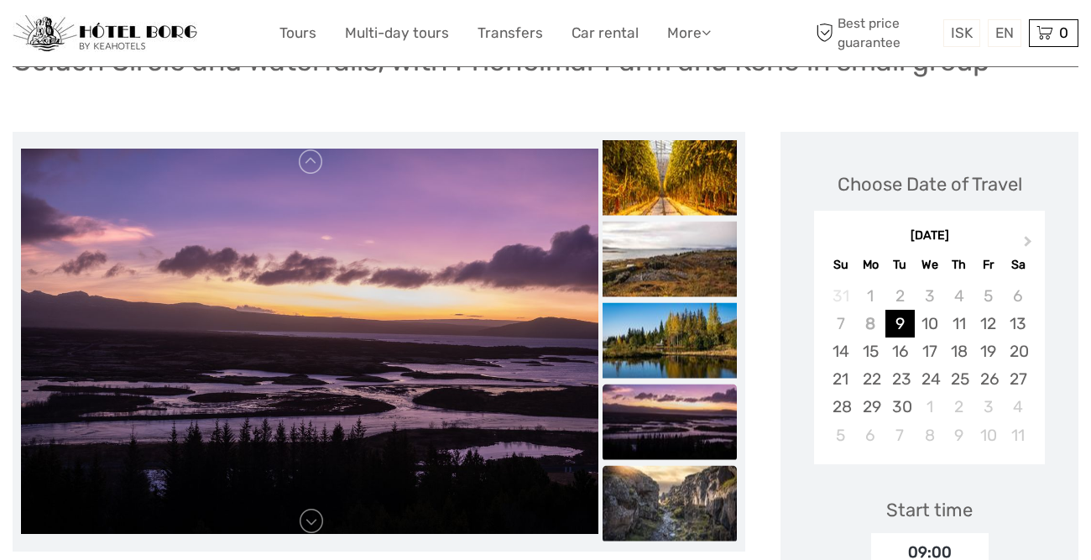
click at [691, 499] on img at bounding box center [669, 503] width 134 height 76
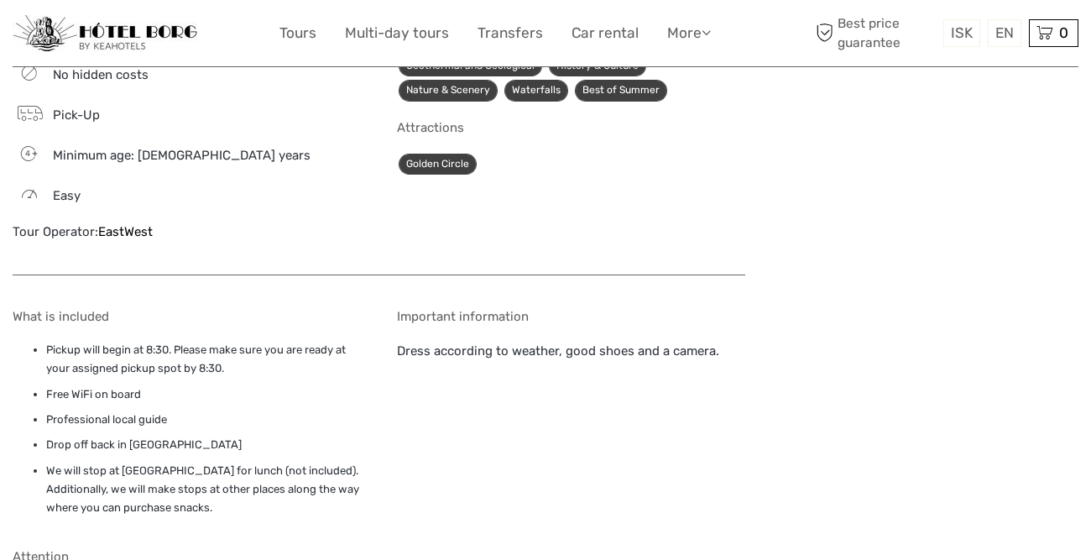
scroll to position [2064, 0]
